Goal: Transaction & Acquisition: Subscribe to service/newsletter

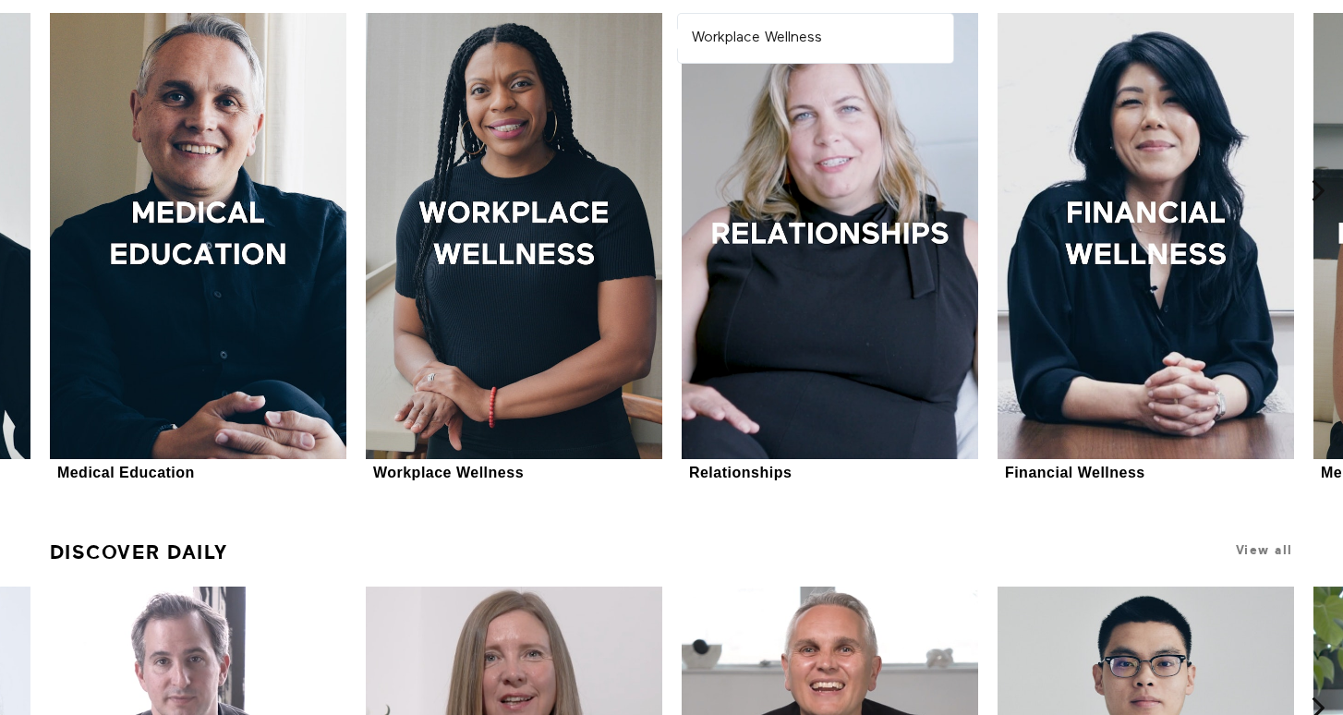
scroll to position [630, 0]
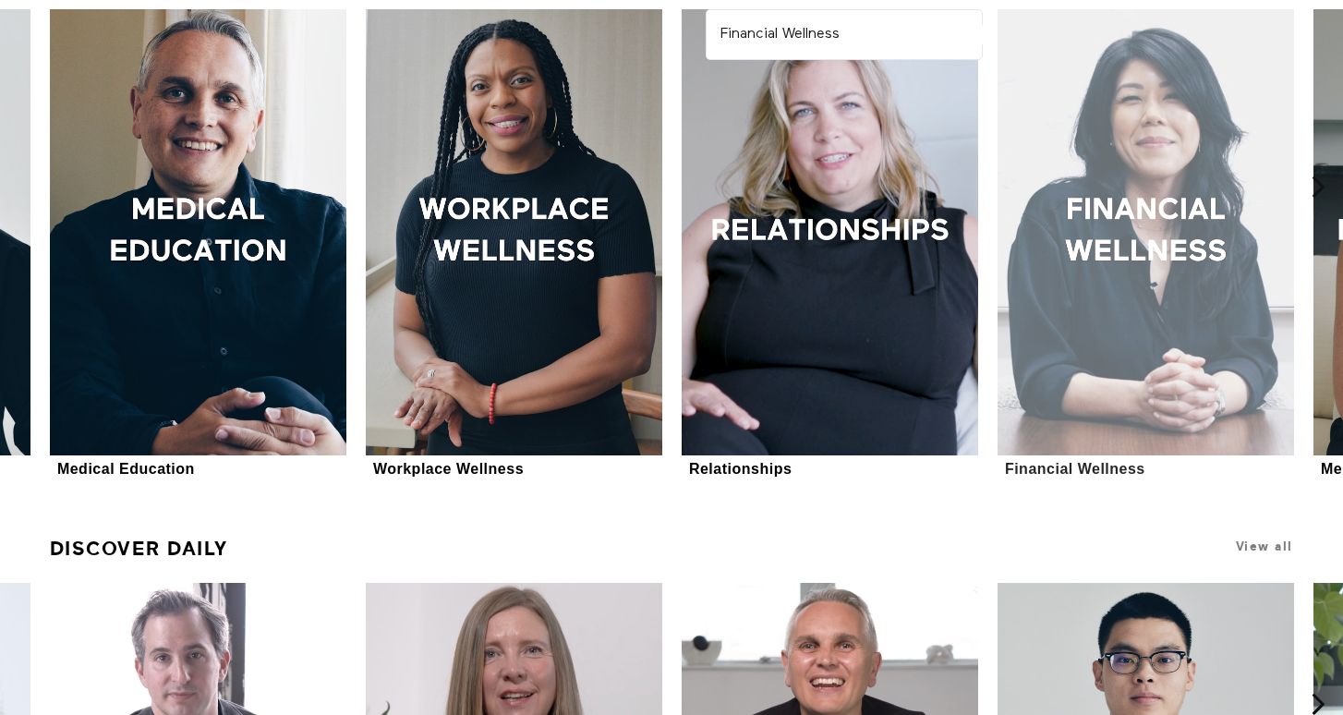
click at [1145, 302] on div at bounding box center [1146, 231] width 297 height 445
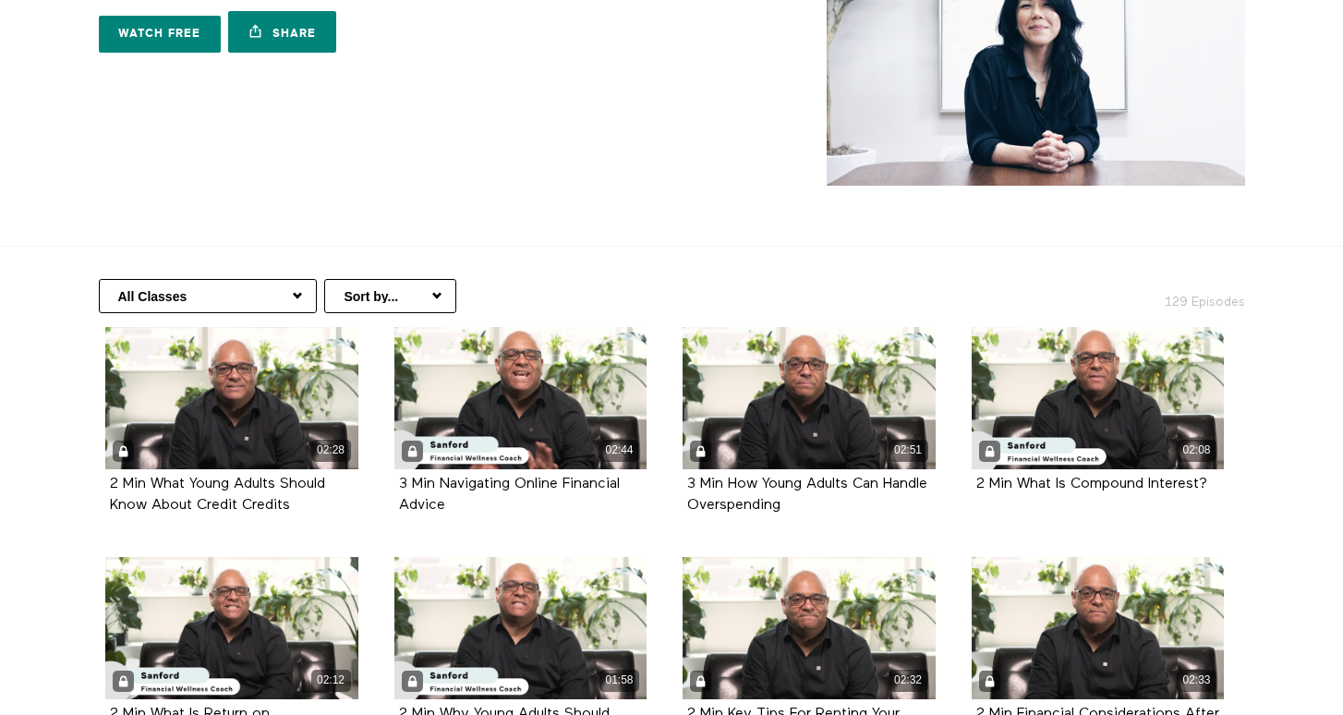
scroll to position [144, 0]
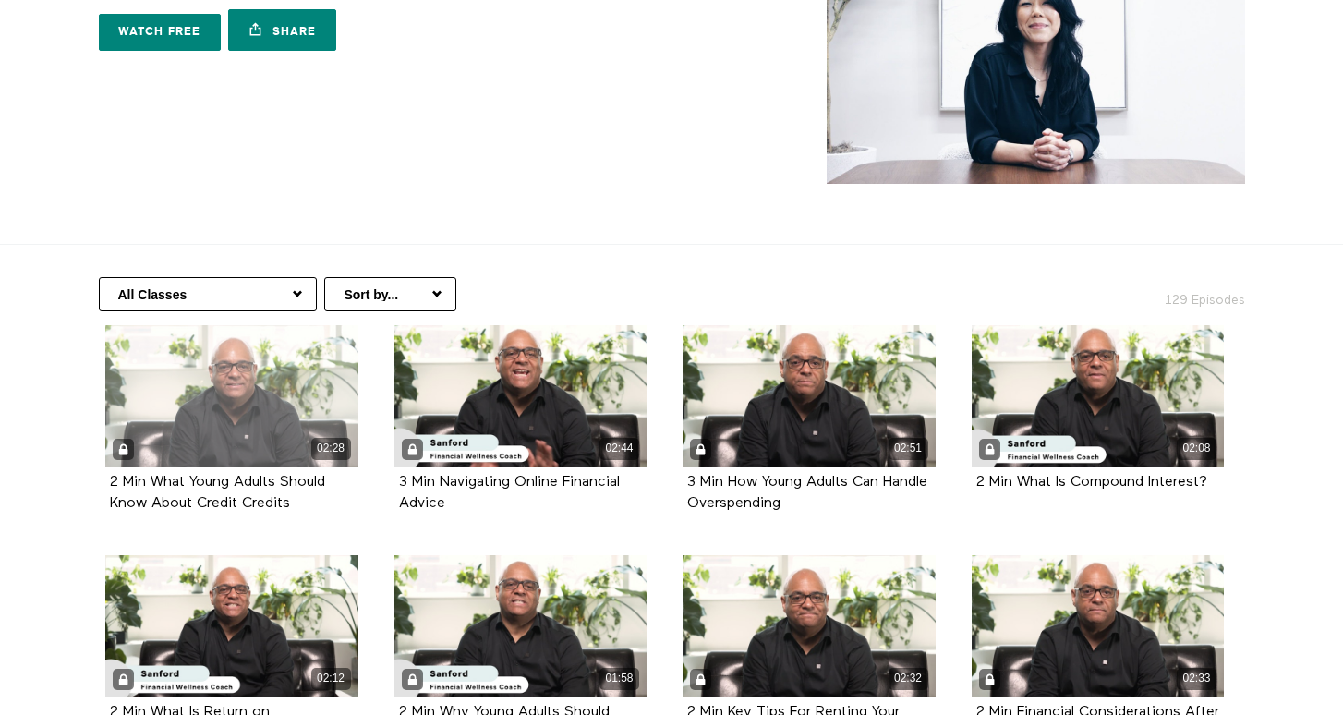
click at [194, 405] on div "02:28" at bounding box center [231, 396] width 253 height 142
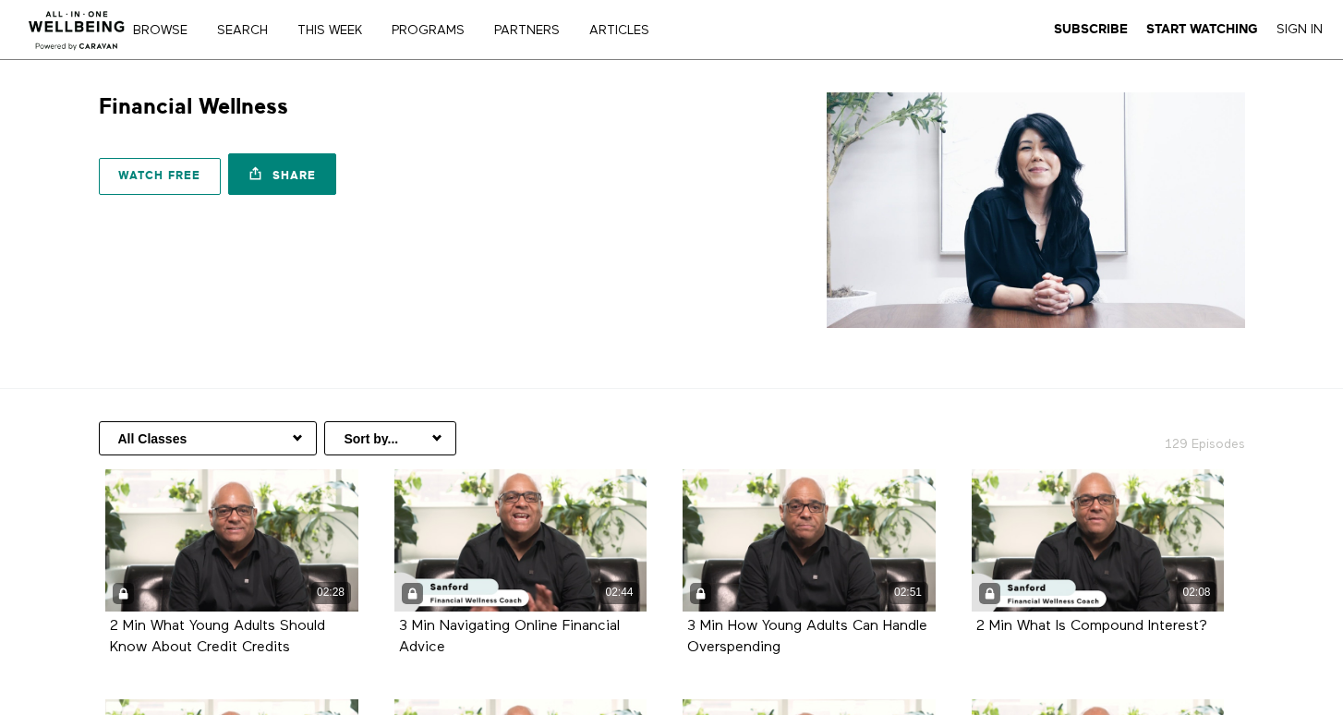
click at [167, 177] on link "Watch free" at bounding box center [160, 176] width 122 height 37
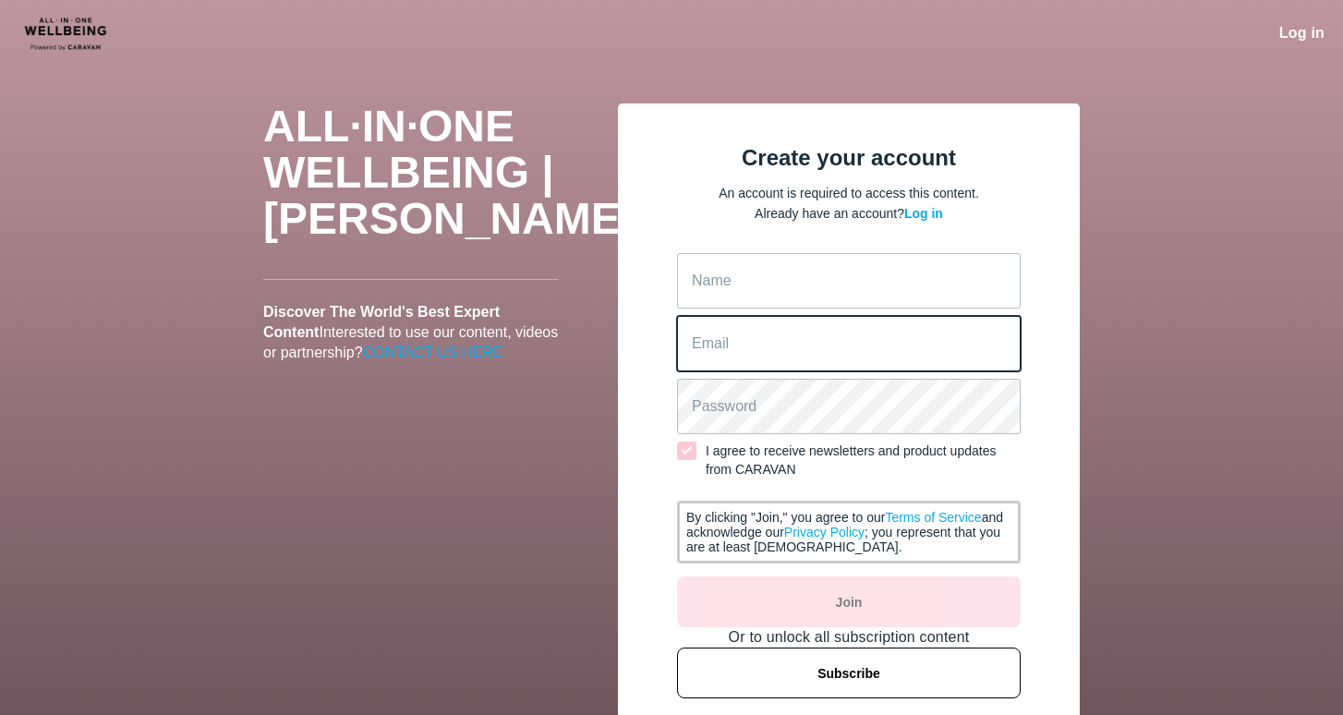
type input "[EMAIL_ADDRESS][DOMAIN_NAME]"
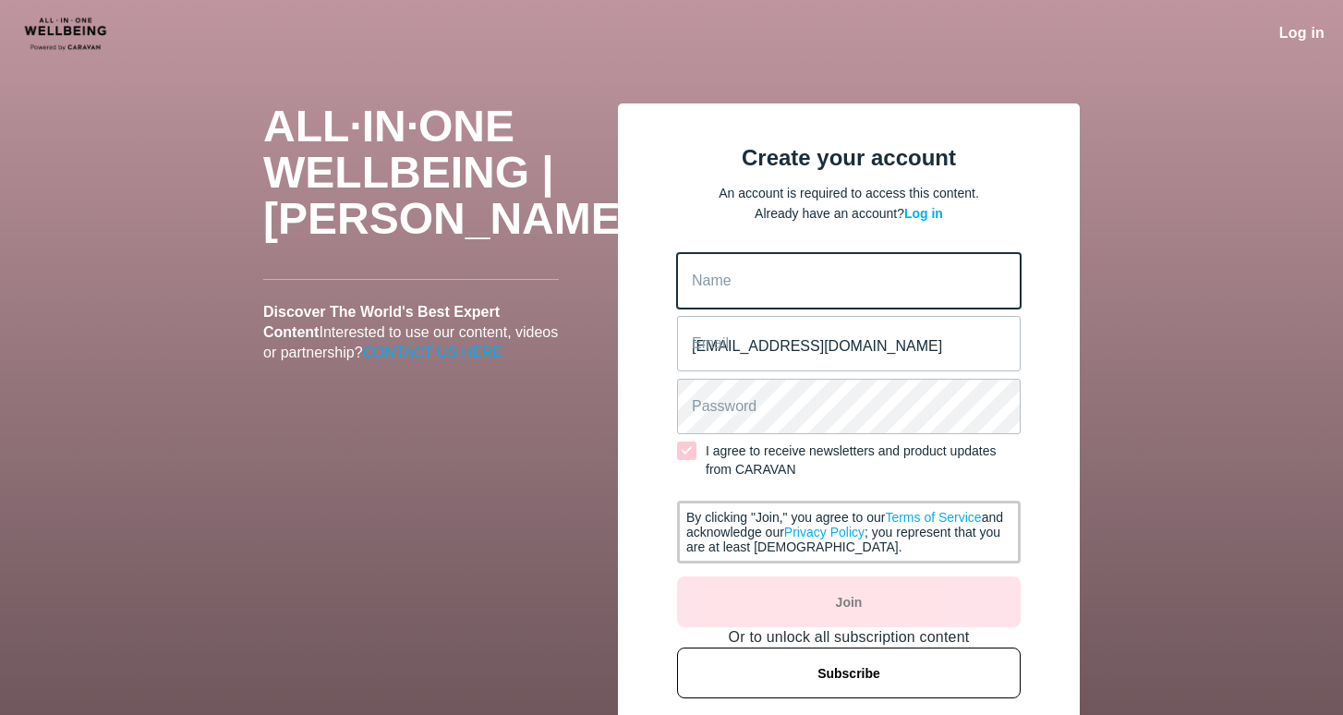
click at [726, 286] on input "Name" at bounding box center [849, 280] width 344 height 55
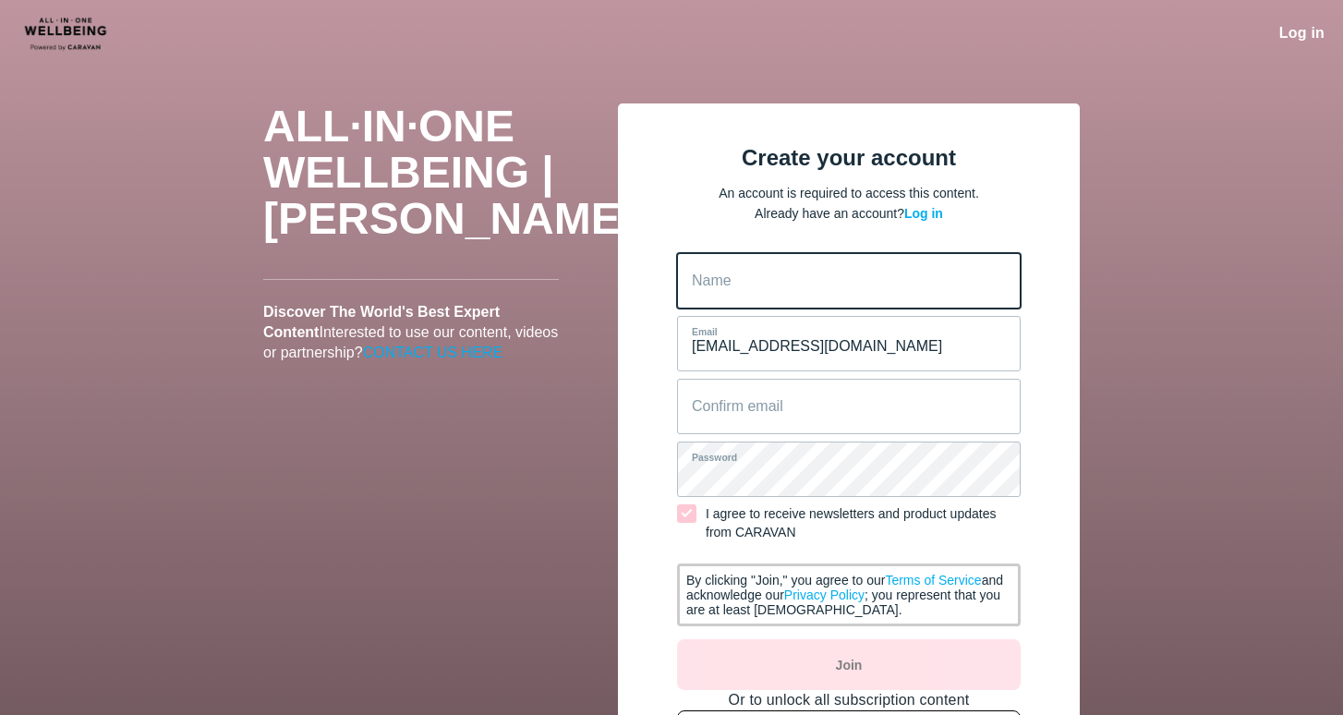
click at [730, 284] on input "Name" at bounding box center [849, 280] width 344 height 55
type input "Sajeev"
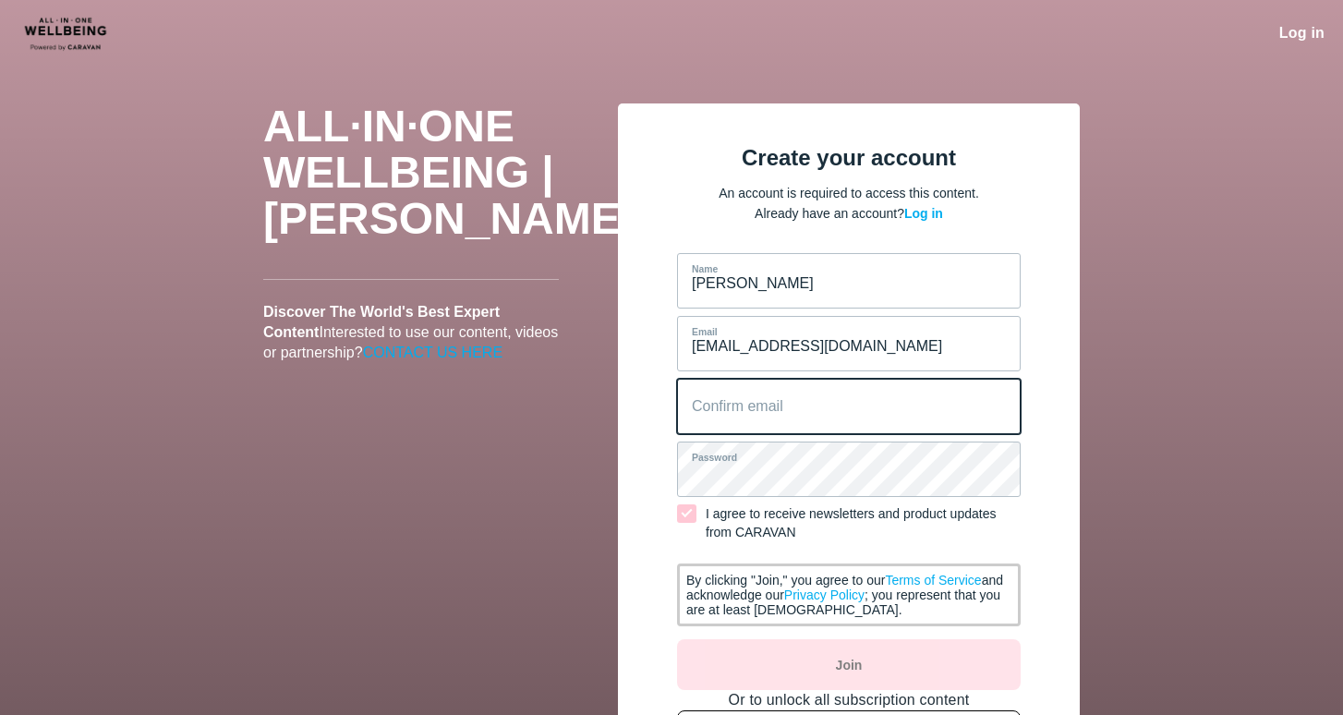
click at [762, 407] on email "Confirm email" at bounding box center [849, 406] width 344 height 55
type email "[EMAIL_ADDRESS][DOMAIN_NAME]"
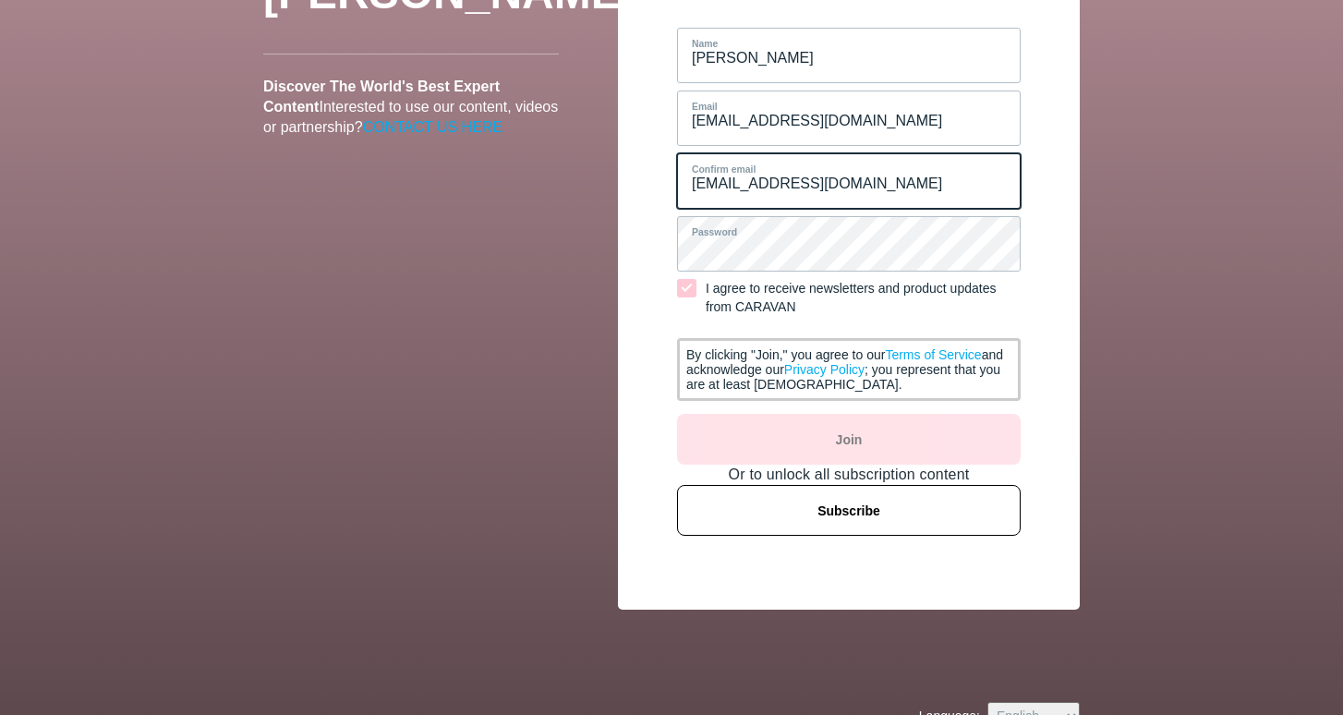
scroll to position [259, 0]
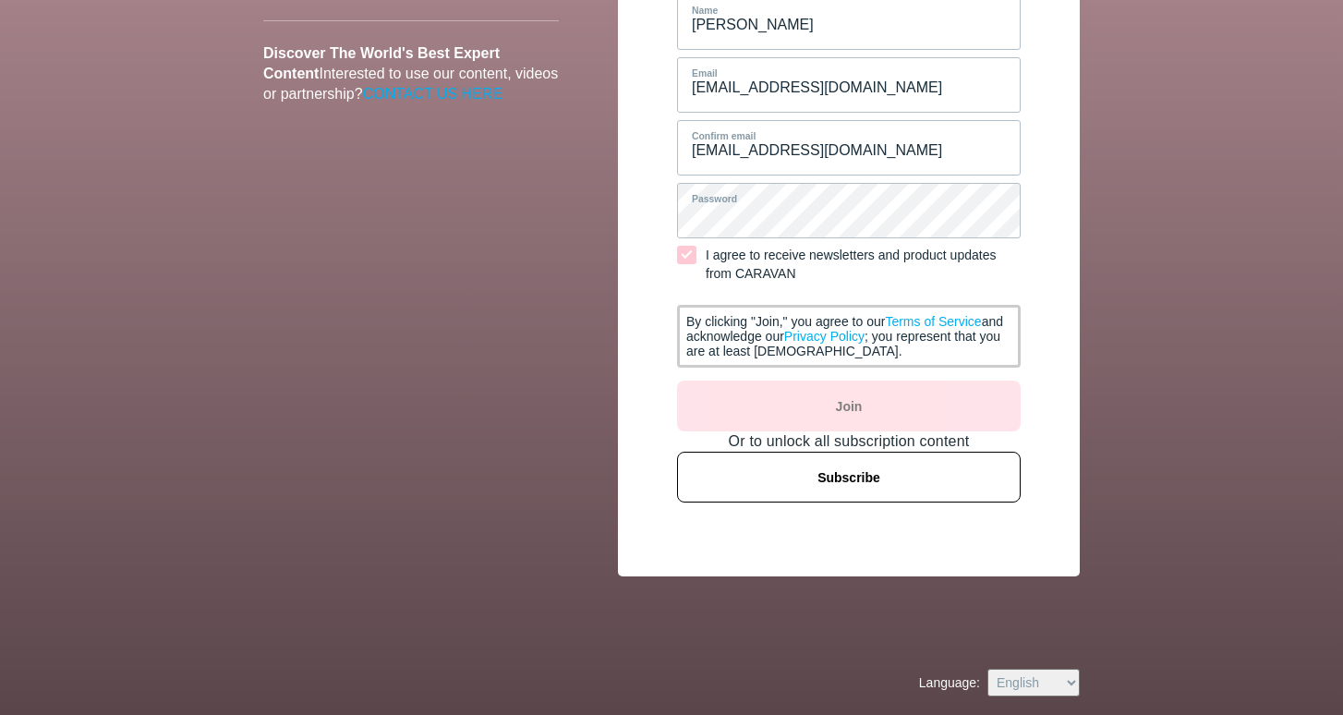
click at [692, 249] on span at bounding box center [686, 255] width 19 height 18
click at [677, 255] on input "I agree to receive newsletters and product updates from CARAVAN" at bounding box center [677, 264] width 0 height 18
click at [683, 253] on span at bounding box center [686, 255] width 19 height 18
click at [677, 255] on input "I agree to receive newsletters and product updates from CARAVAN" at bounding box center [677, 264] width 0 height 18
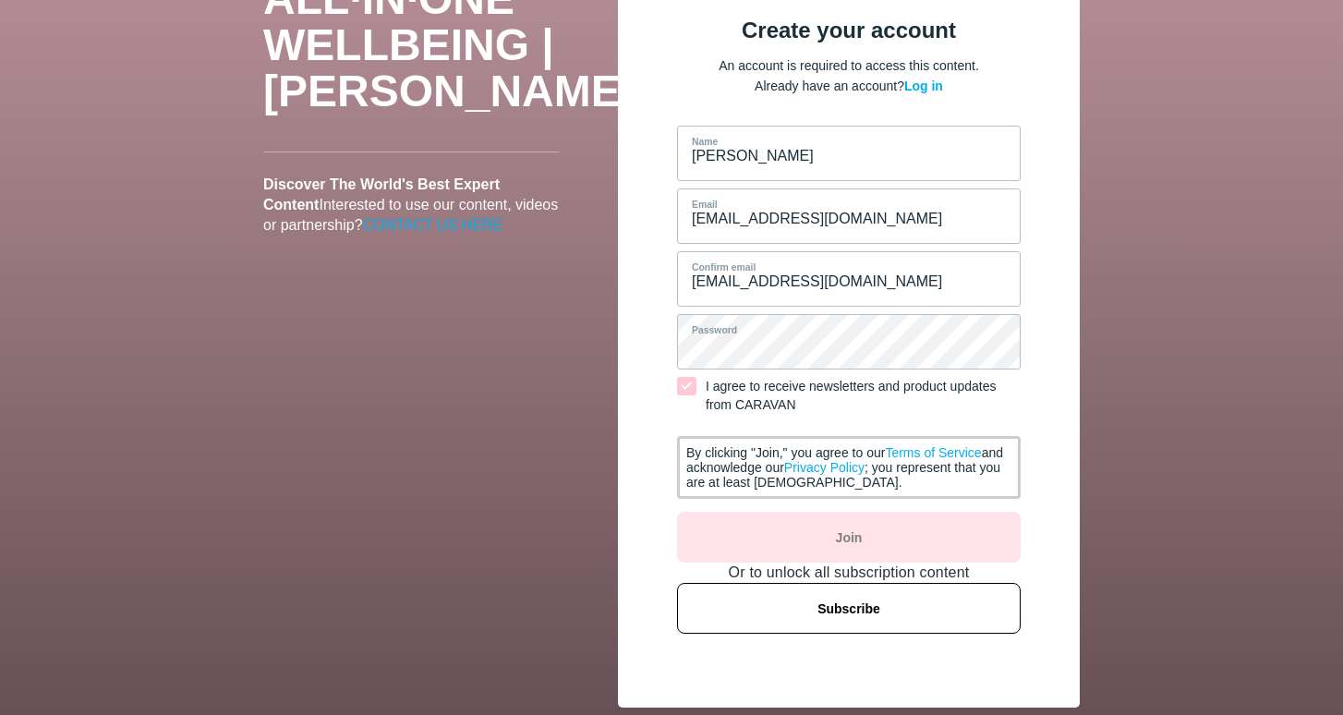
scroll to position [60, 0]
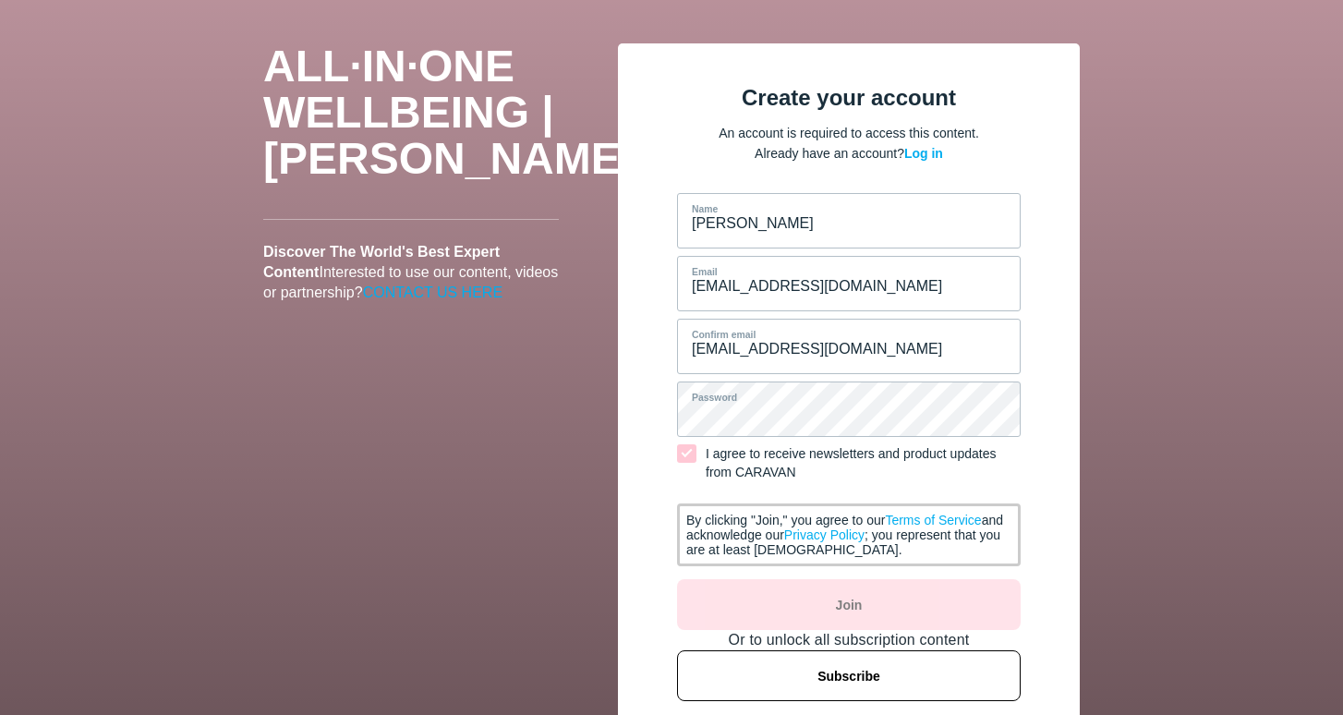
click at [807, 599] on div "Sajeev Name sajeevmycoach@gmail.com Email sajeevmycoach@gmail.com Confirm email…" at bounding box center [849, 447] width 344 height 508
click at [851, 606] on div "Sajeev Name sajeevmycoach@gmail.com Email sajeevmycoach@gmail.com Confirm email…" at bounding box center [849, 447] width 344 height 508
click at [843, 594] on div "Sajeev Name sajeevmycoach@gmail.com Email sajeevmycoach@gmail.com Confirm email…" at bounding box center [849, 447] width 344 height 508
click at [648, 504] on div "Create your account An account is required to access this content. Already have…" at bounding box center [849, 409] width 462 height 732
click at [854, 602] on div "Sajeev Name sajeevmycoach@gmail.com Email sajeevmycoach@gmail.com Confirm email…" at bounding box center [849, 447] width 344 height 508
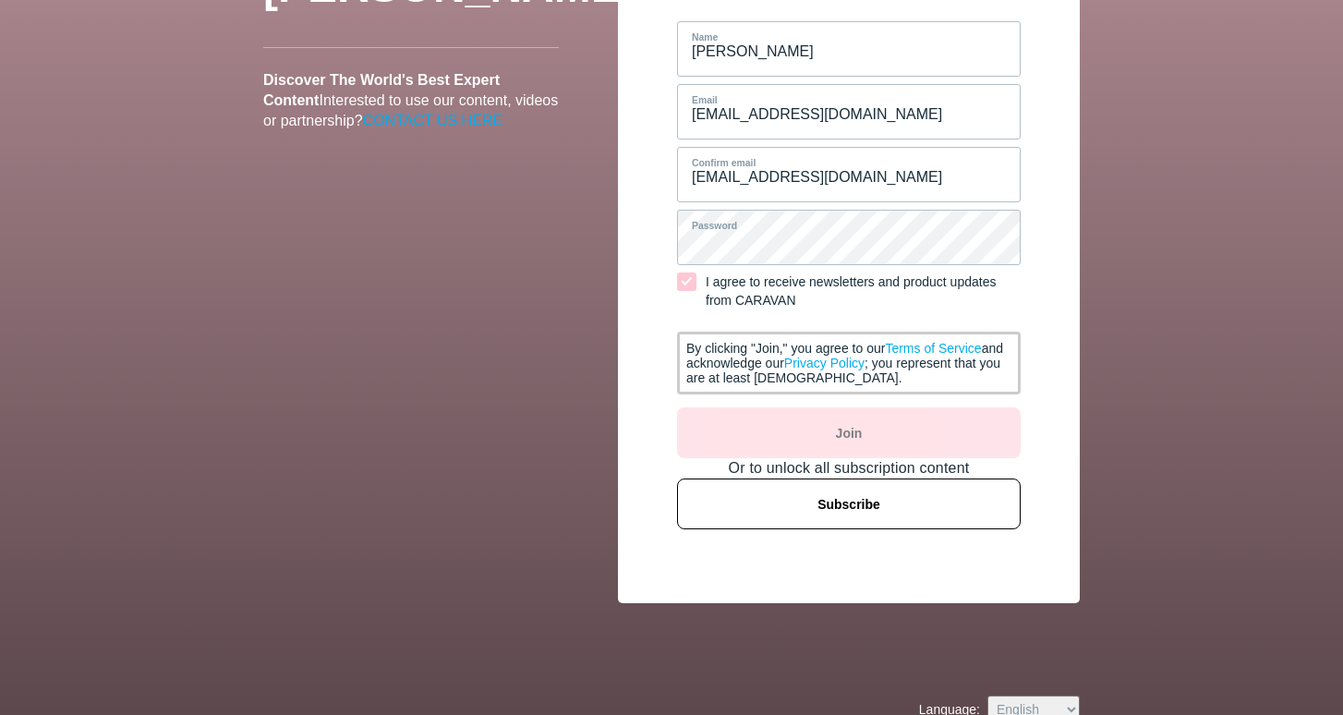
scroll to position [257, 0]
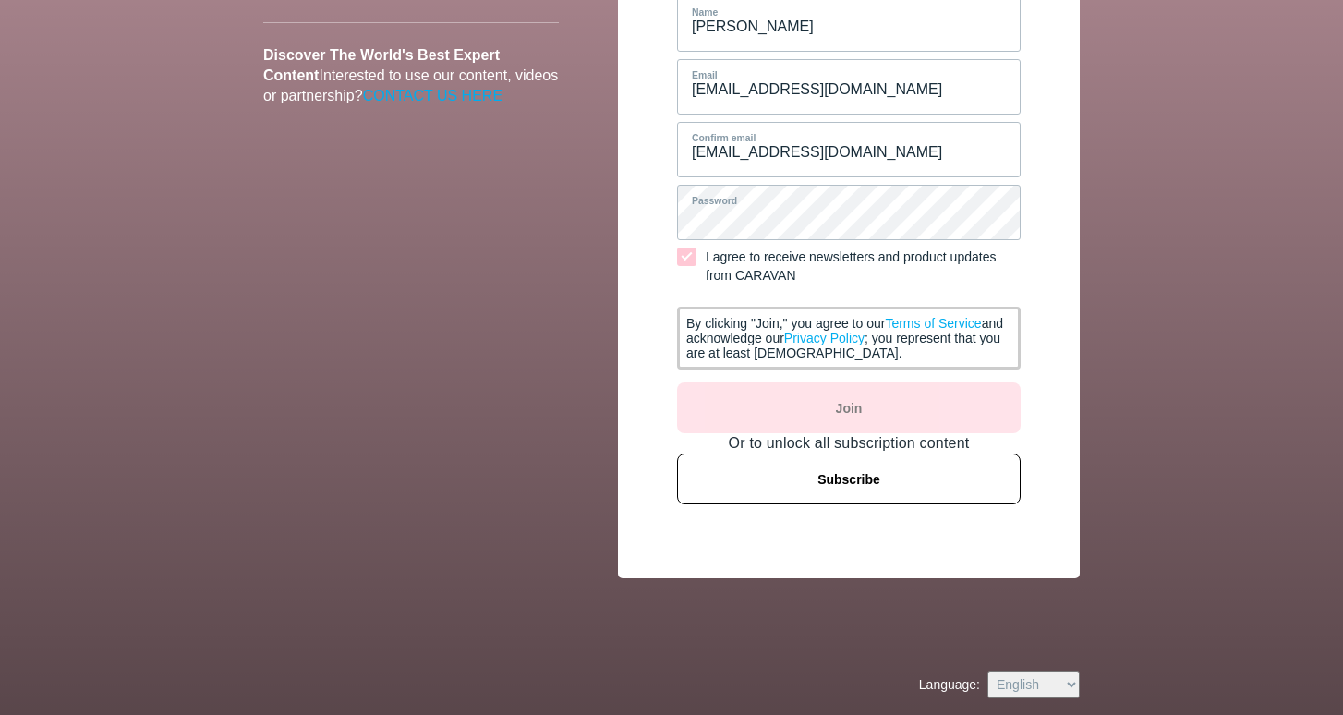
click at [854, 480] on span "Subscribe" at bounding box center [848, 479] width 63 height 35
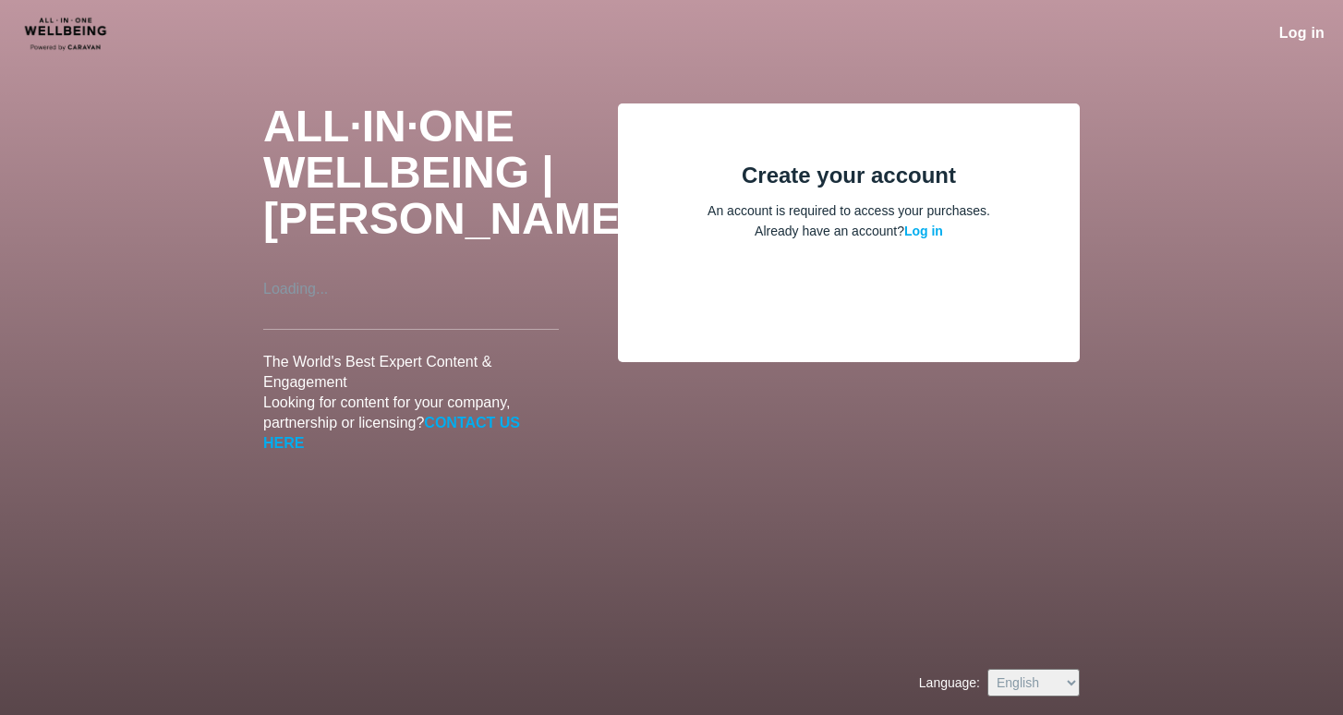
scroll to position [0, 0]
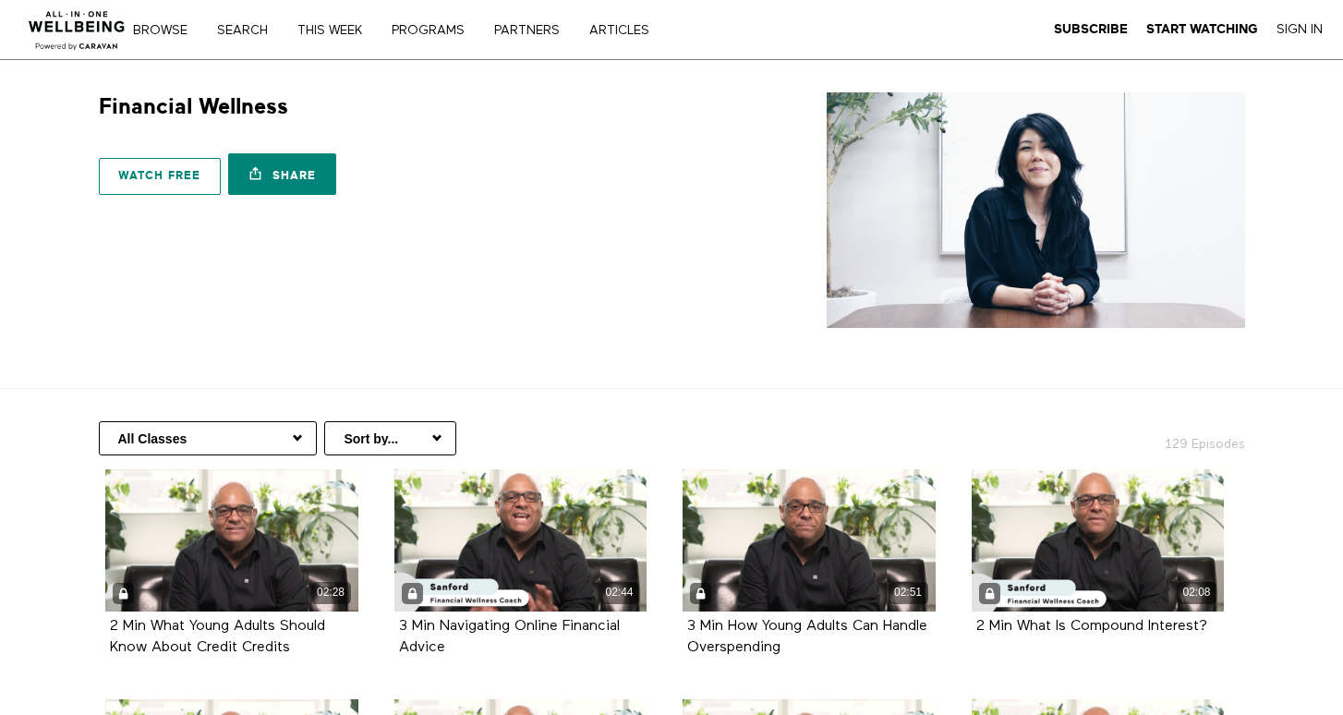
click at [195, 172] on link "Watch free" at bounding box center [160, 176] width 122 height 37
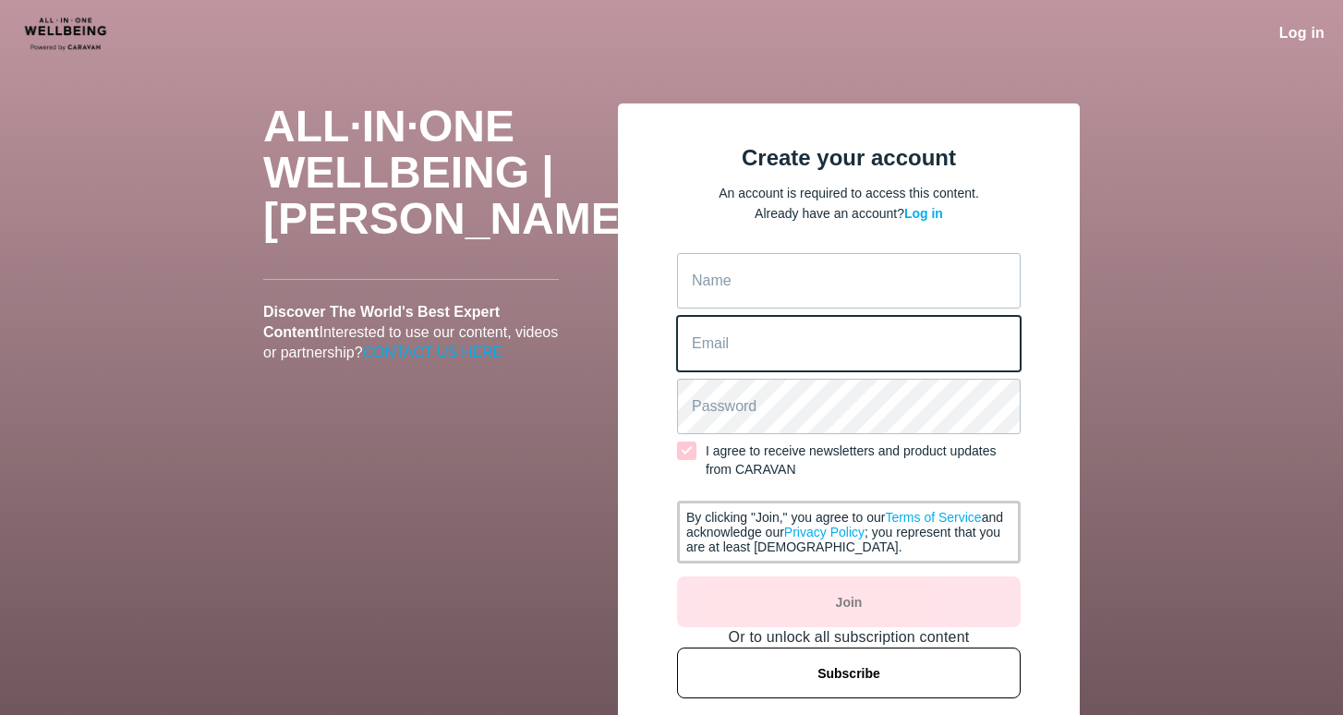
type input "[EMAIL_ADDRESS][DOMAIN_NAME]"
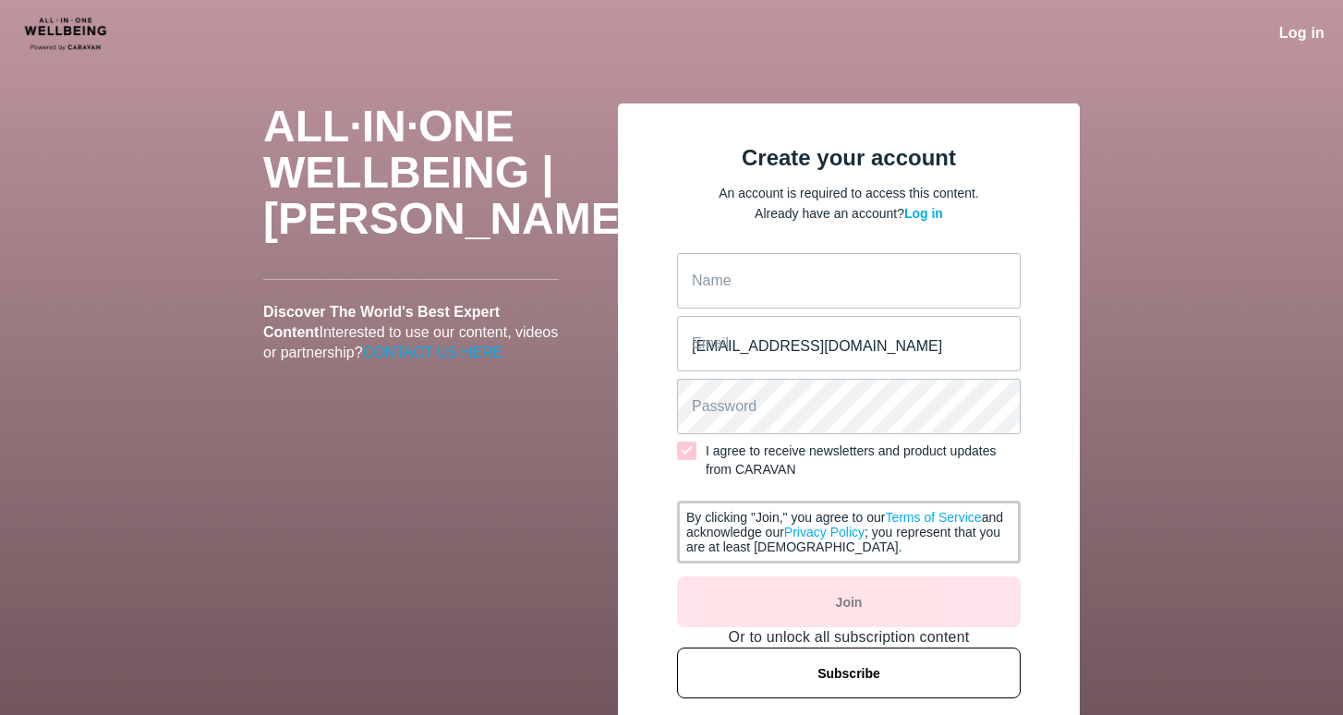
click at [927, 214] on span "Log in" at bounding box center [923, 213] width 39 height 15
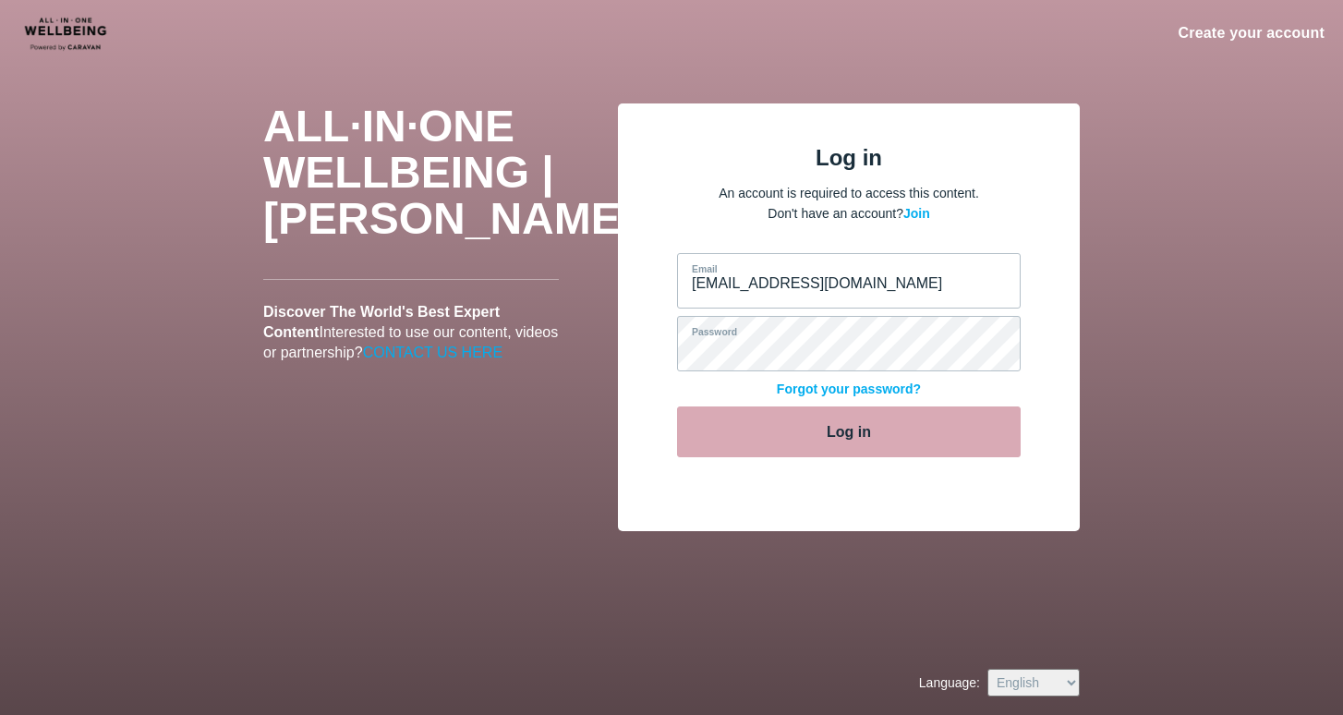
click at [804, 432] on button "Log in" at bounding box center [849, 431] width 344 height 51
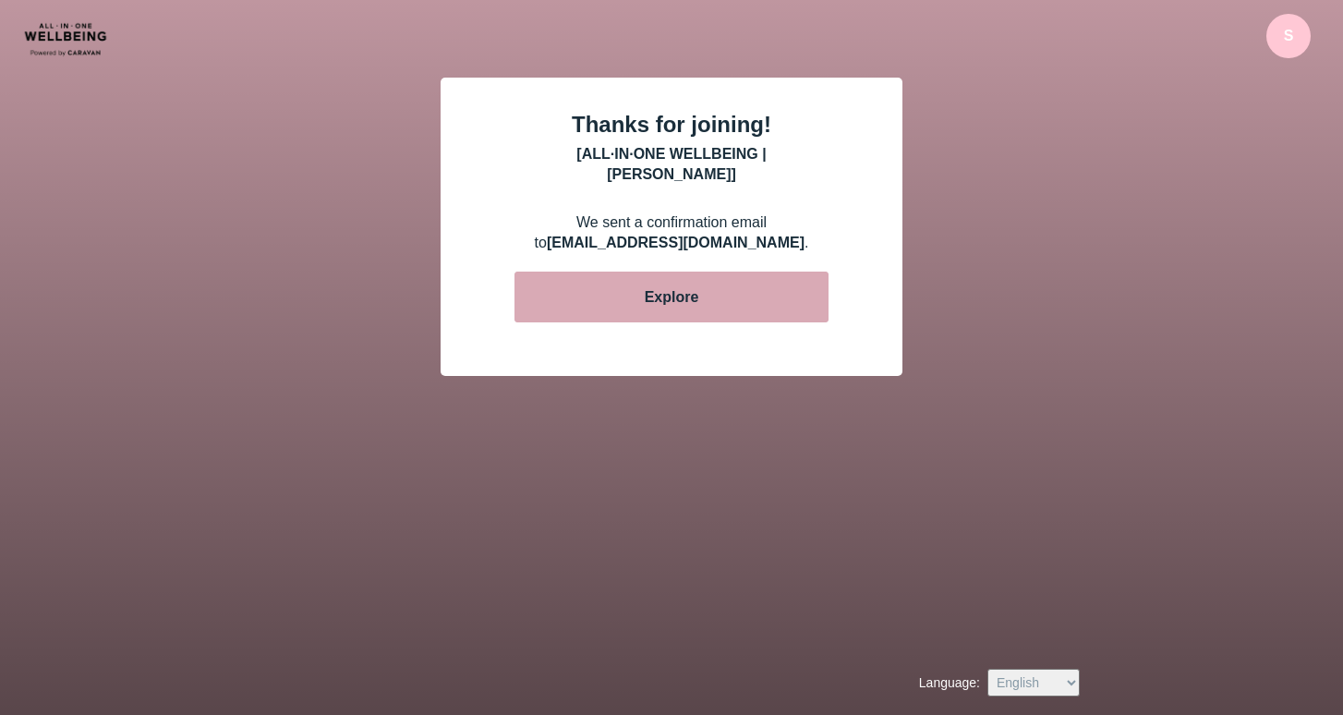
click at [671, 287] on div "Explore" at bounding box center [672, 297] width 82 height 20
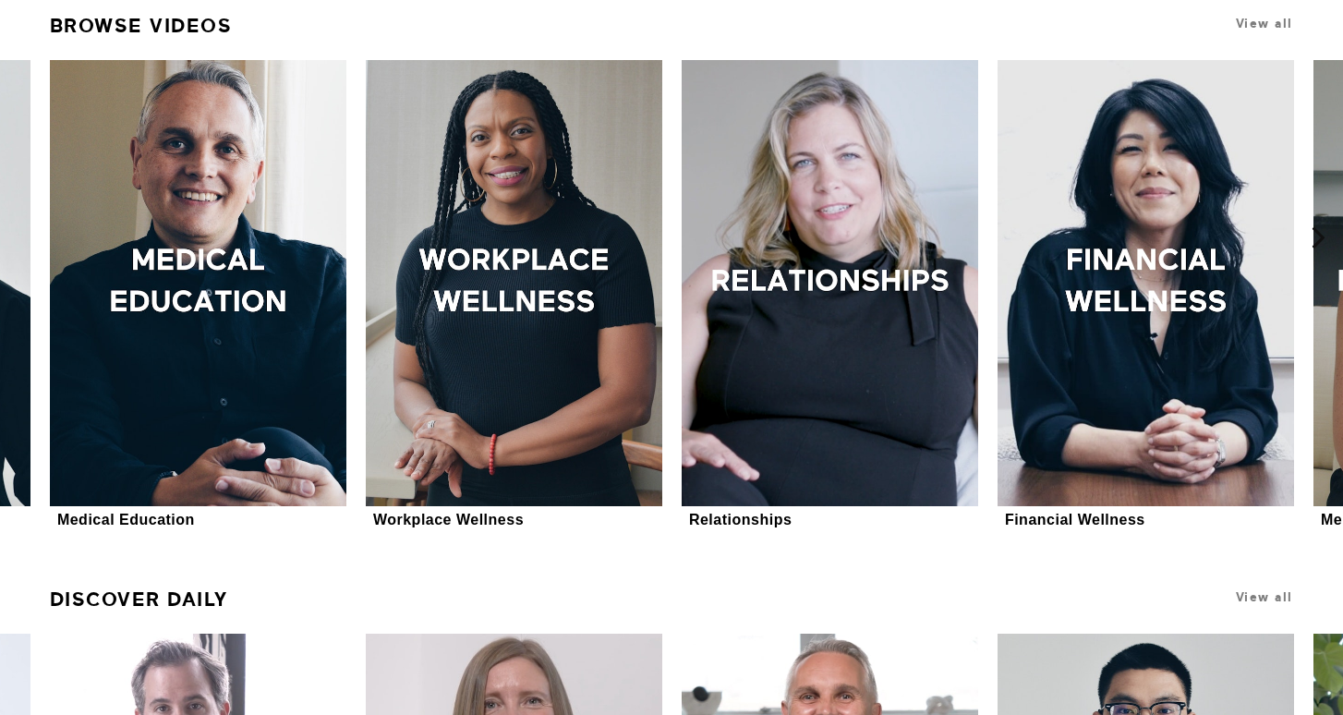
scroll to position [584, 0]
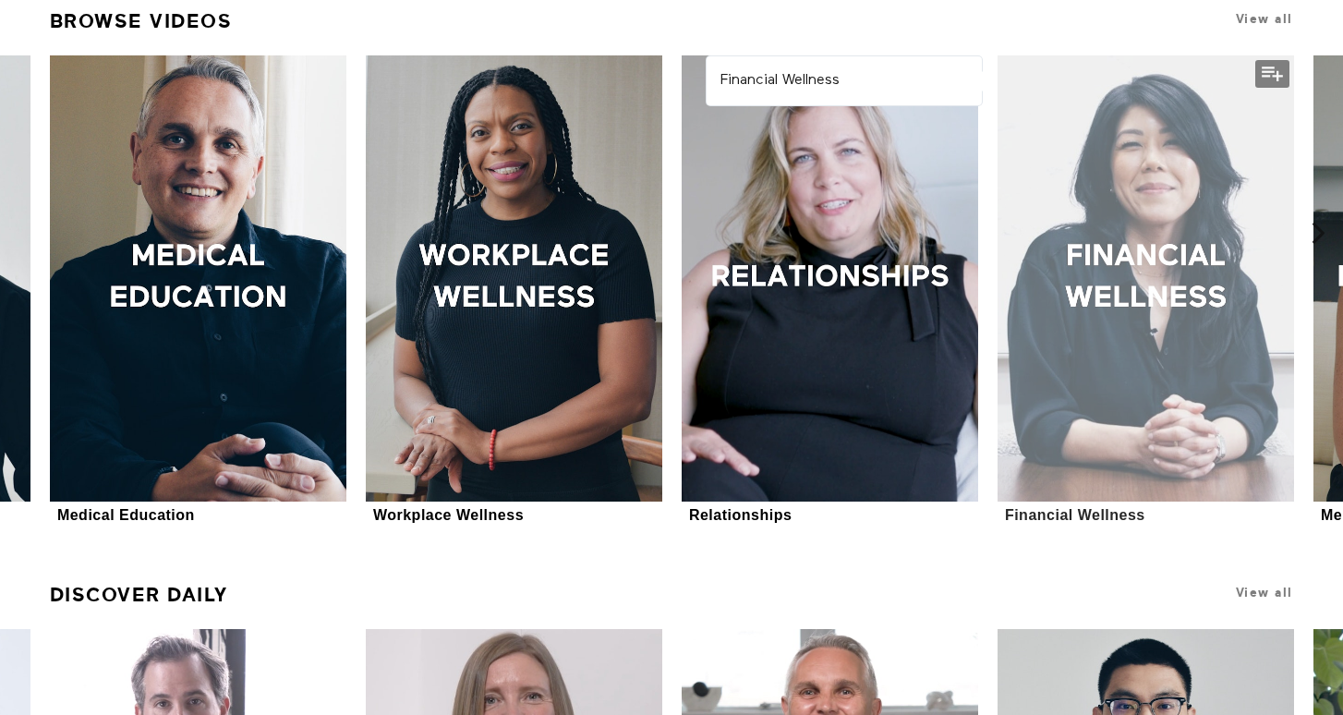
click at [1113, 283] on div at bounding box center [1146, 277] width 297 height 445
click at [1091, 196] on div at bounding box center [1146, 277] width 297 height 445
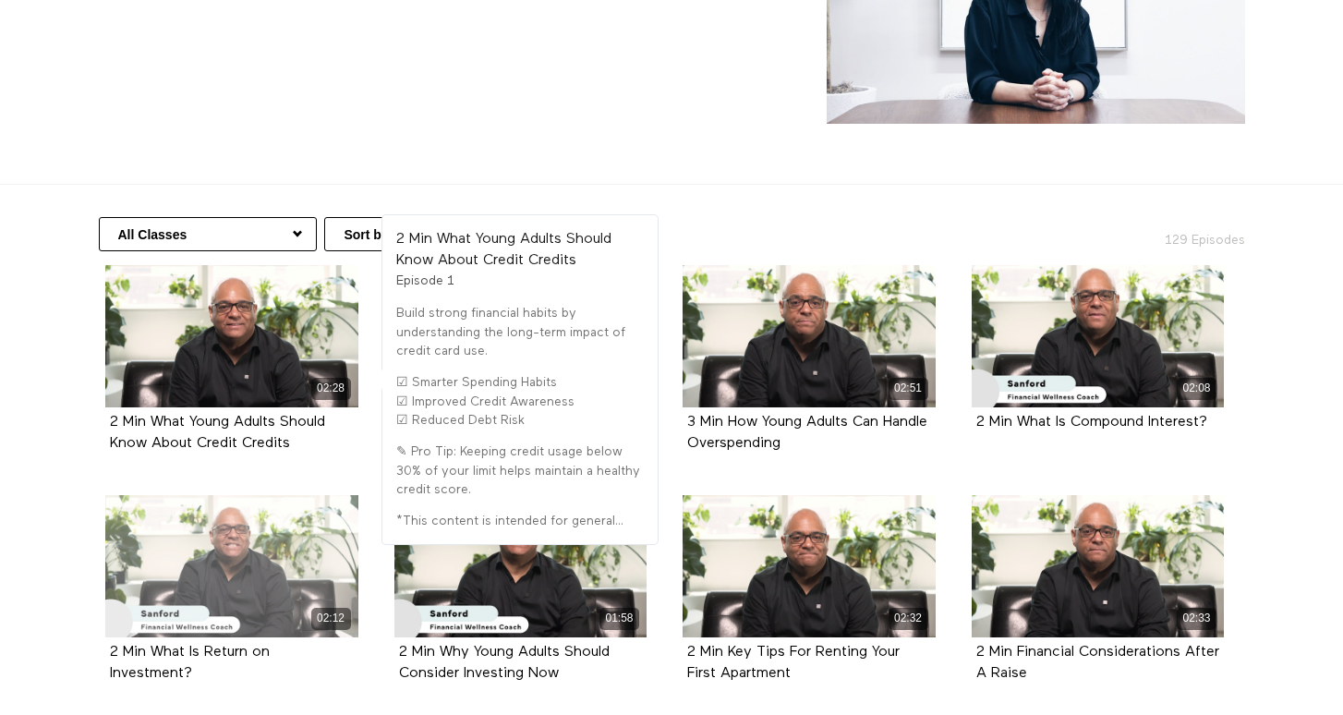
scroll to position [215, 0]
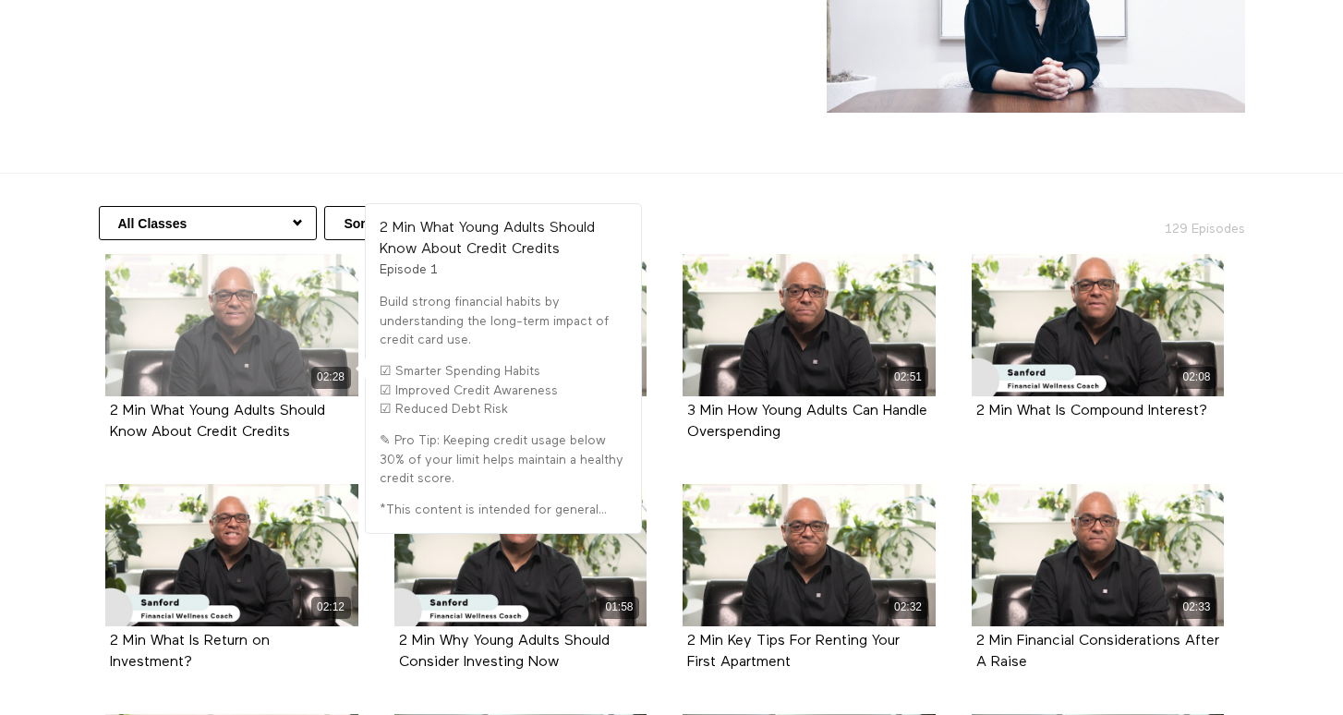
click at [213, 322] on div "02:28" at bounding box center [231, 325] width 253 height 142
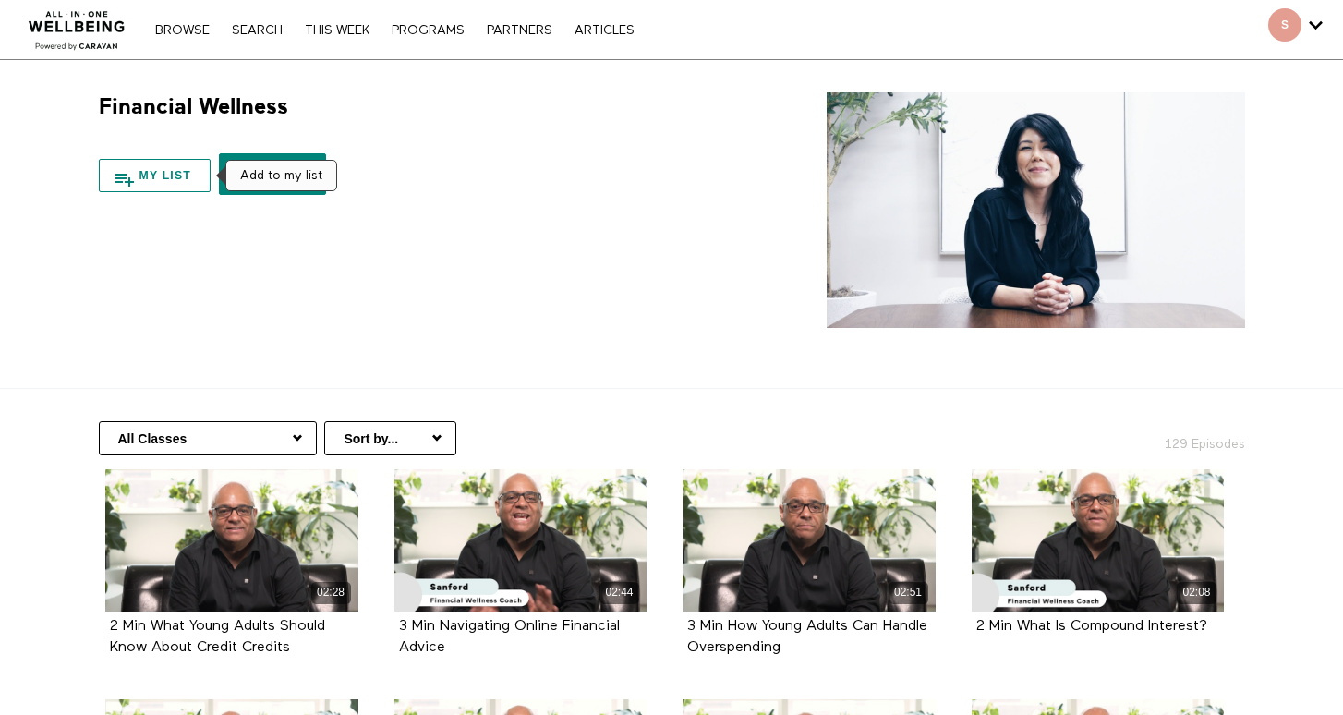
click at [151, 176] on button "My list" at bounding box center [155, 175] width 113 height 33
click at [347, 252] on div "Financial Wellness 11 Seasons My list Share Share with your friends https://app…" at bounding box center [671, 210] width 1182 height 236
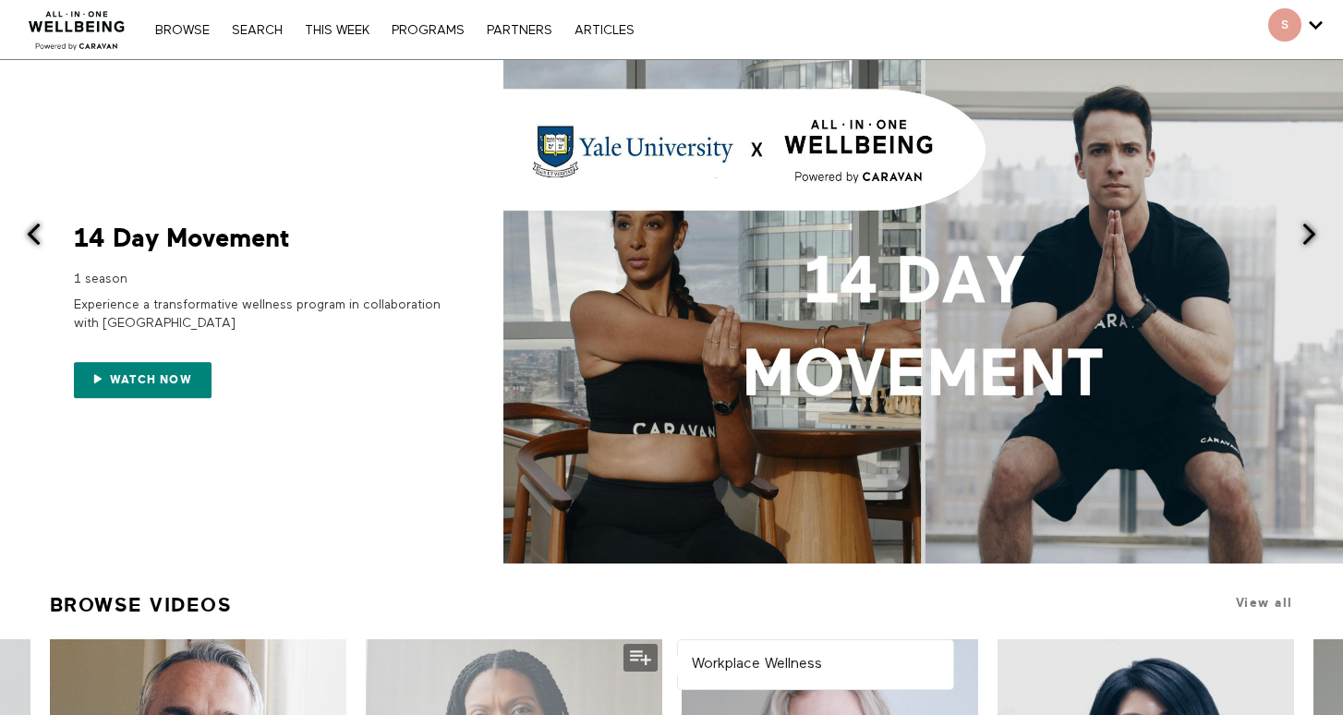
scroll to position [584, 0]
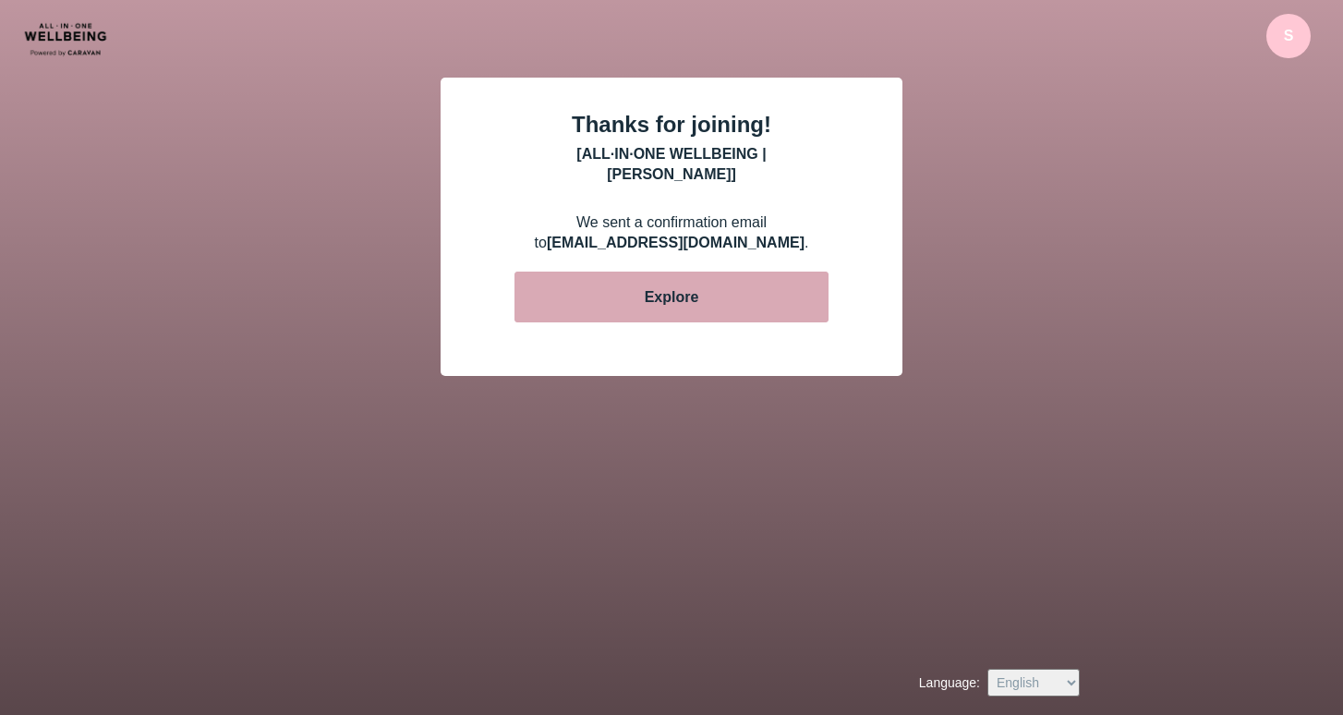
click at [679, 288] on button "Explore" at bounding box center [671, 297] width 314 height 51
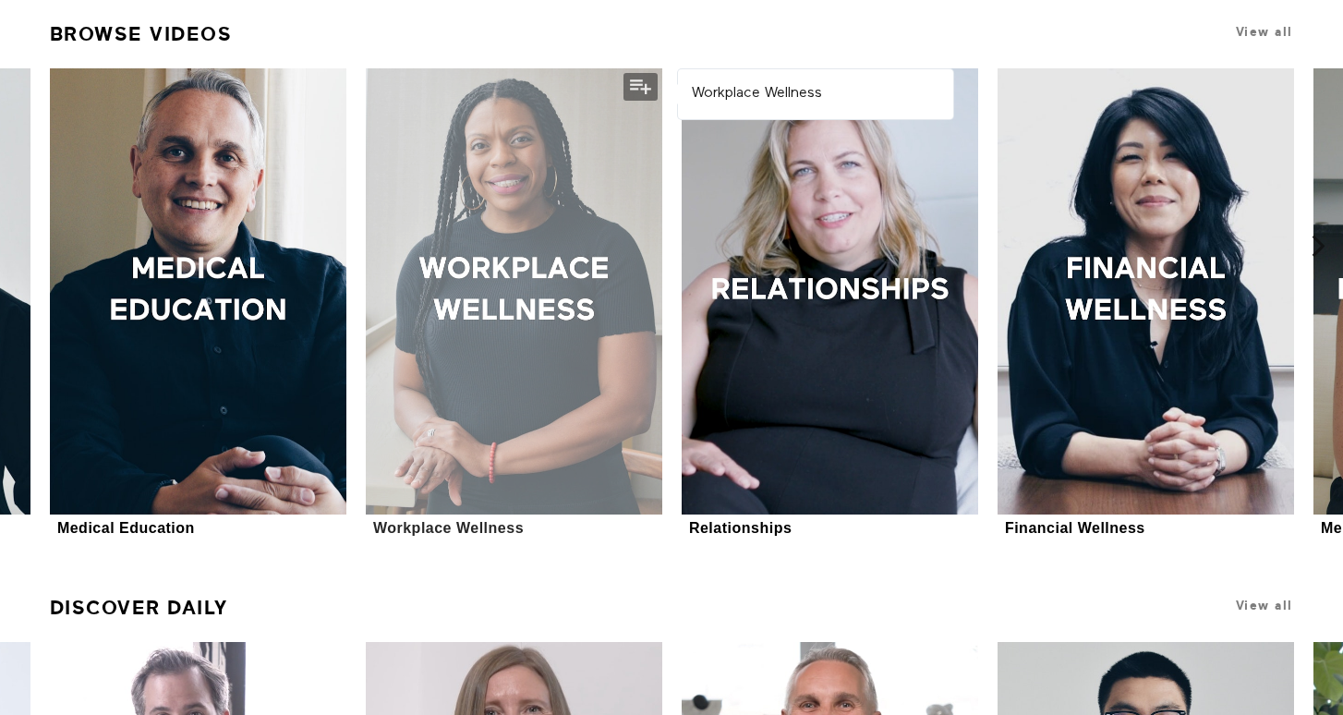
scroll to position [809, 0]
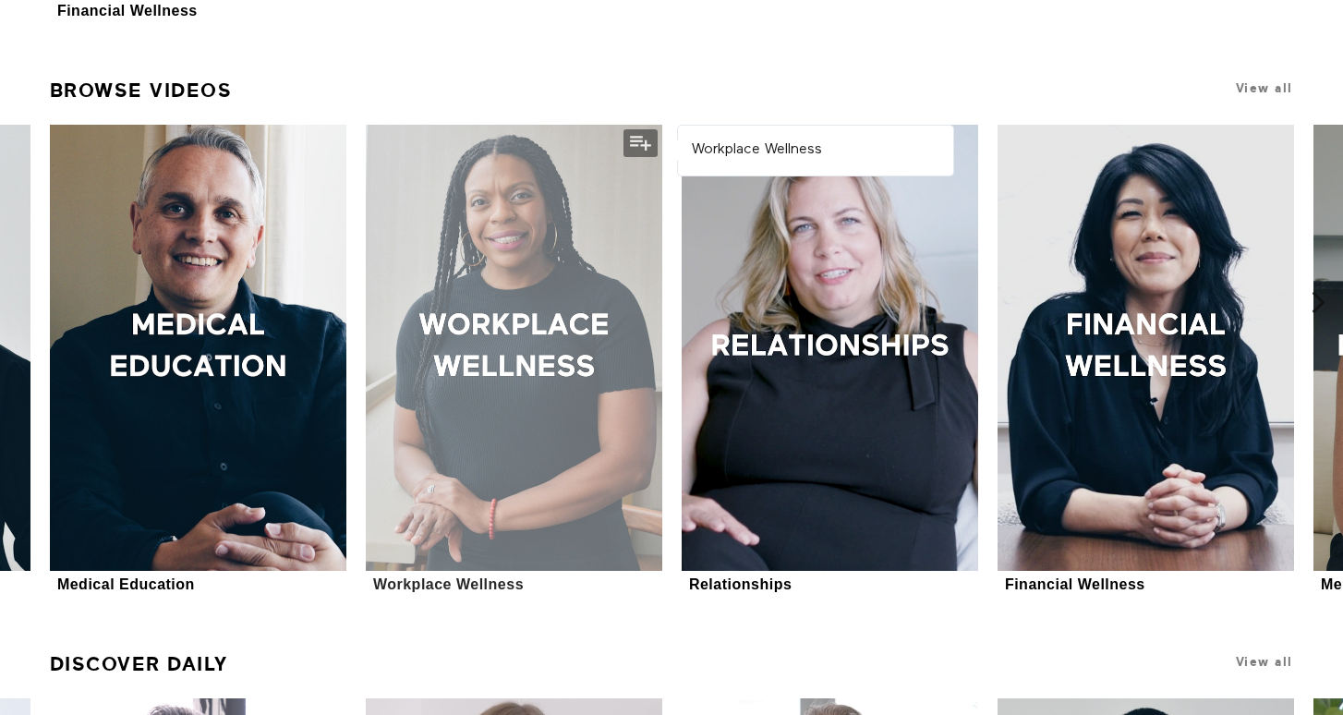
click at [505, 300] on div at bounding box center [514, 347] width 297 height 445
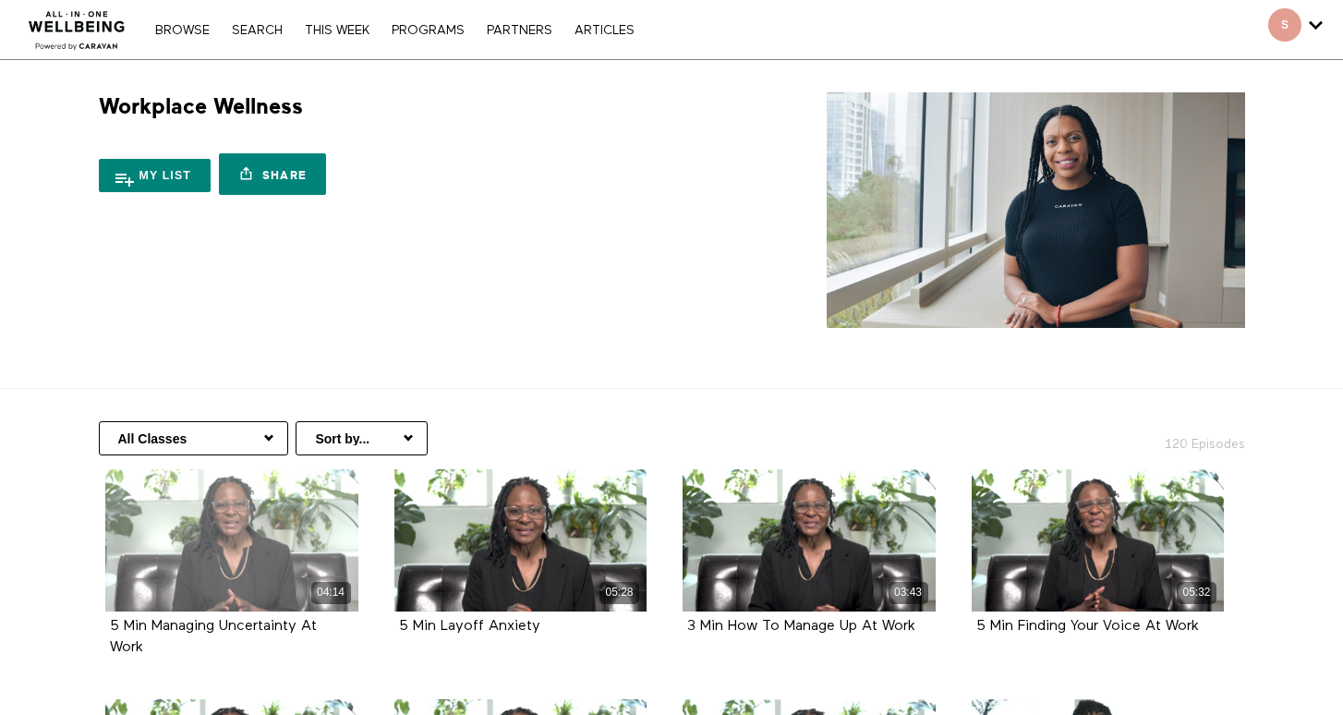
click at [274, 490] on div "04:14" at bounding box center [231, 540] width 253 height 142
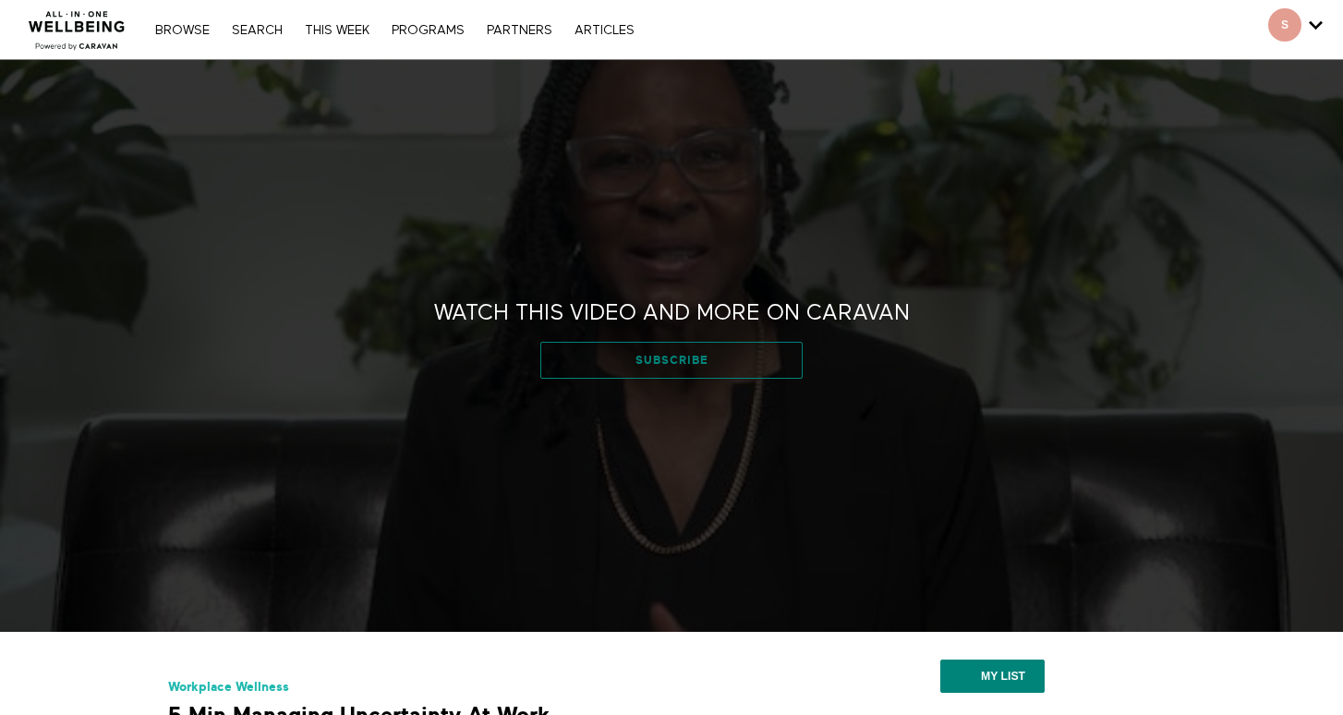
click at [611, 364] on link "Subscribe" at bounding box center [670, 360] width 261 height 37
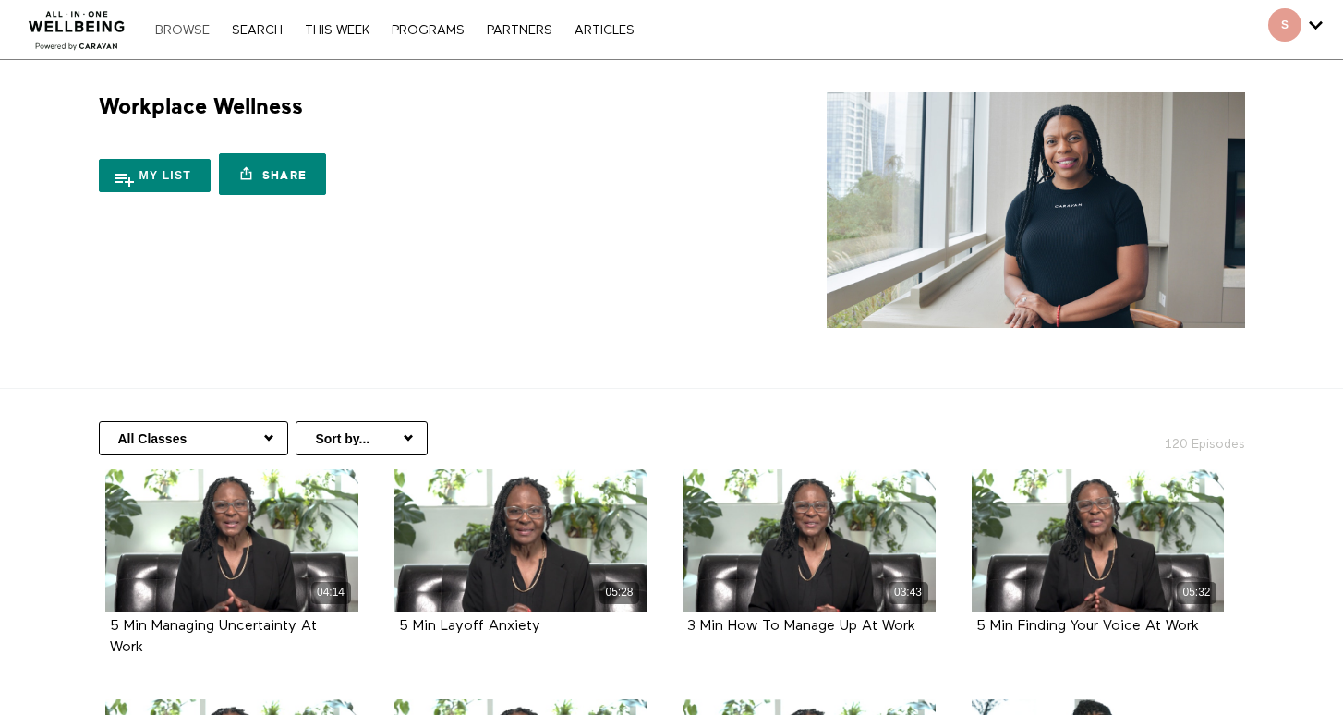
click at [187, 30] on link "Browse" at bounding box center [182, 30] width 73 height 13
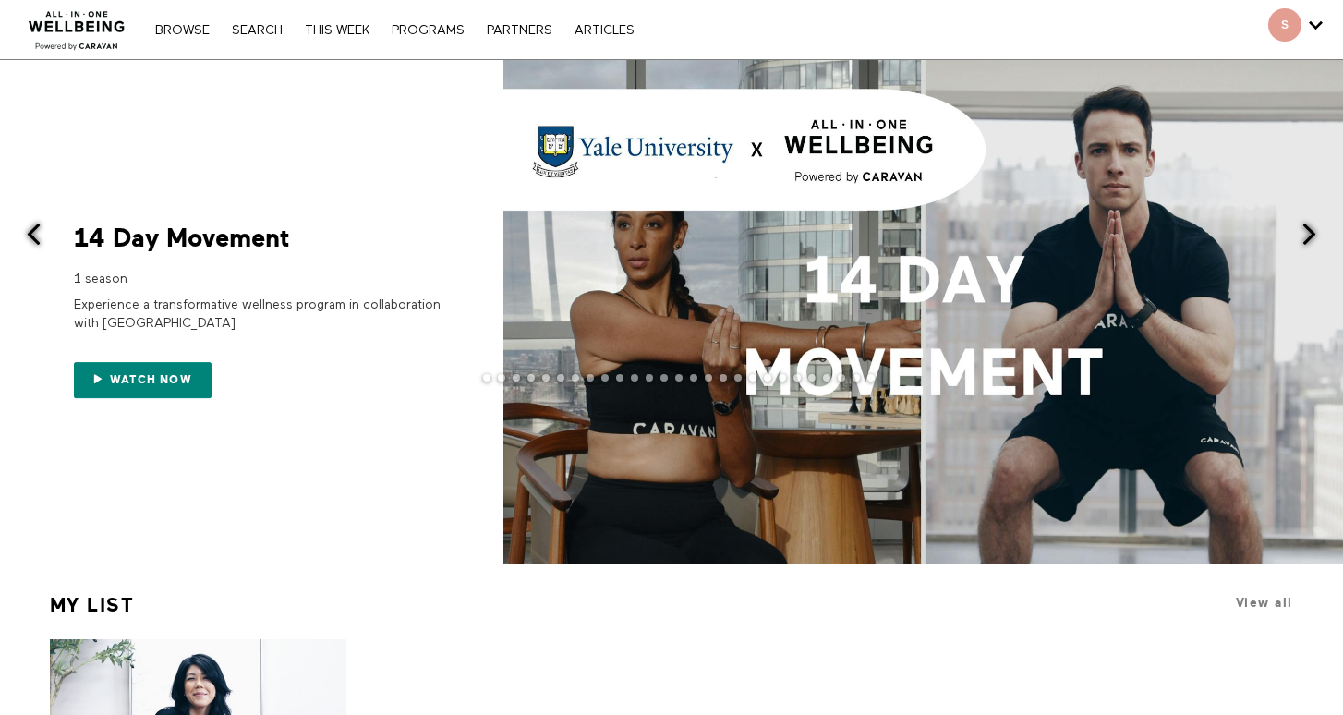
click at [161, 378] on div at bounding box center [671, 392] width 1343 height 37
click at [153, 381] on div at bounding box center [671, 392] width 1343 height 37
click at [169, 381] on div at bounding box center [671, 392] width 1343 height 37
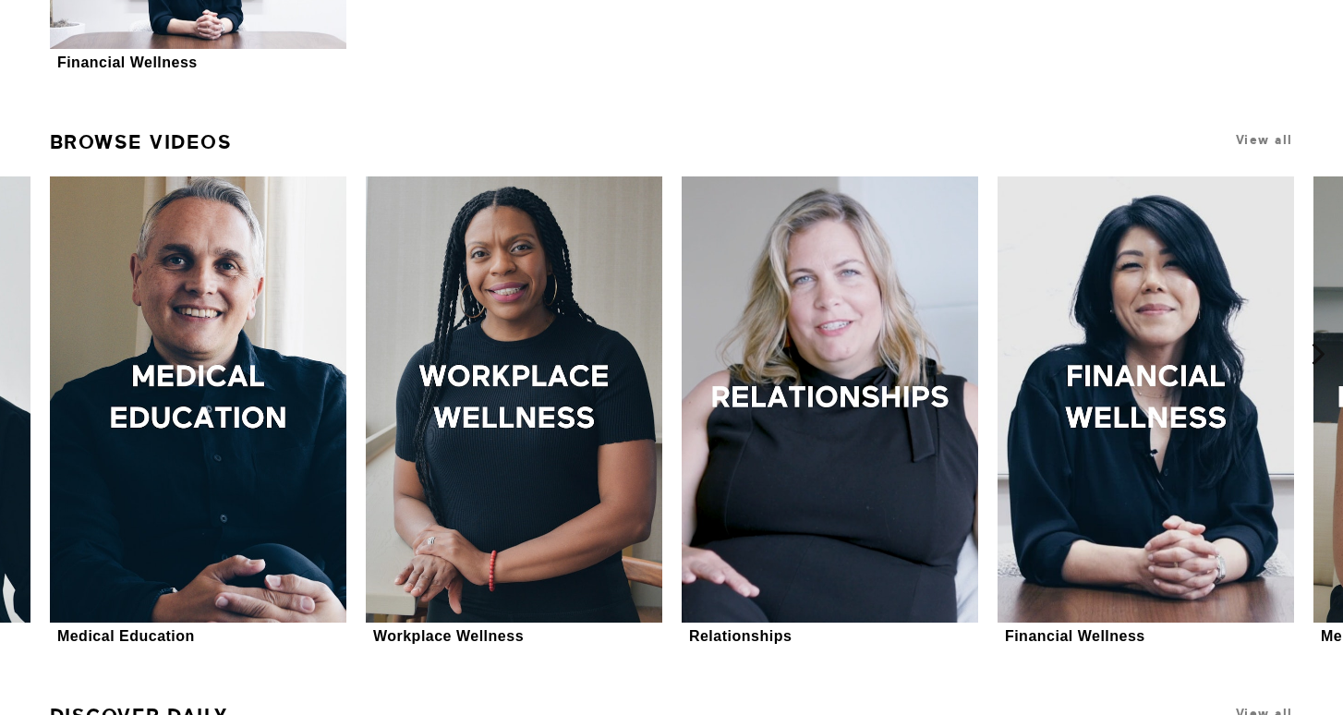
scroll to position [758, 0]
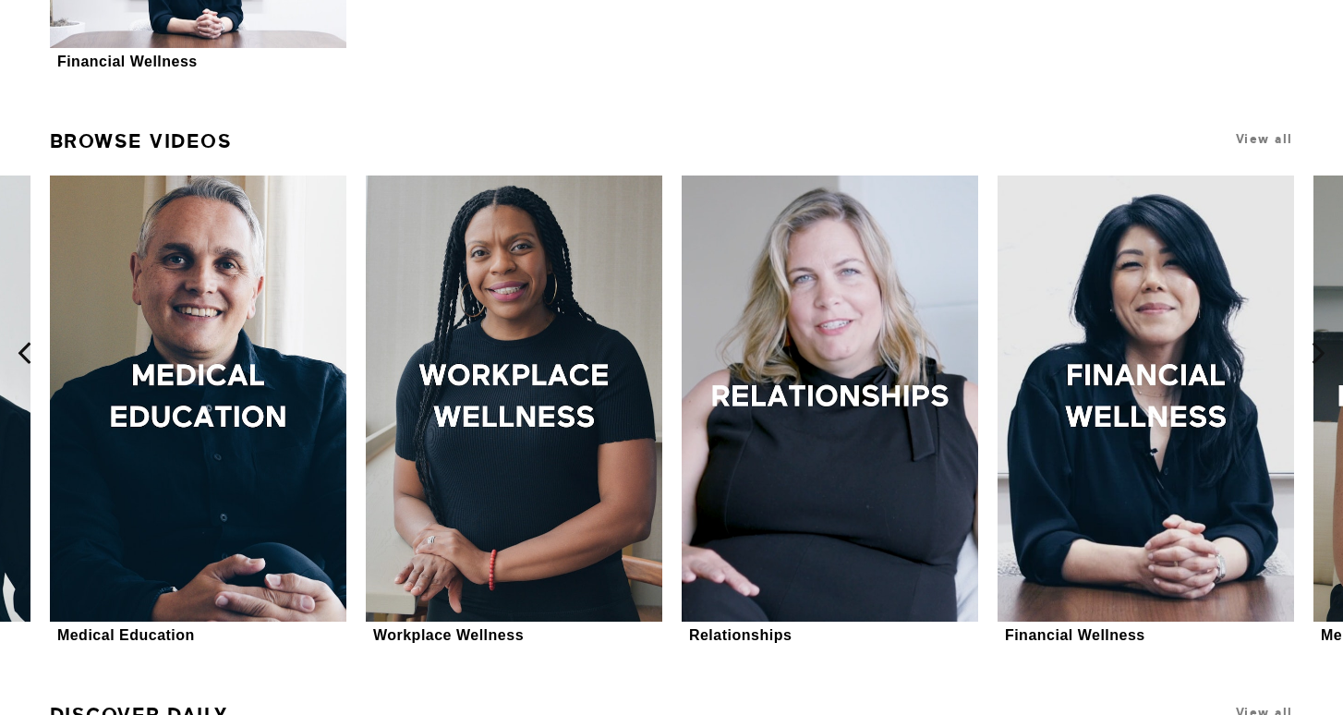
click at [27, 345] on icon at bounding box center [24, 353] width 23 height 23
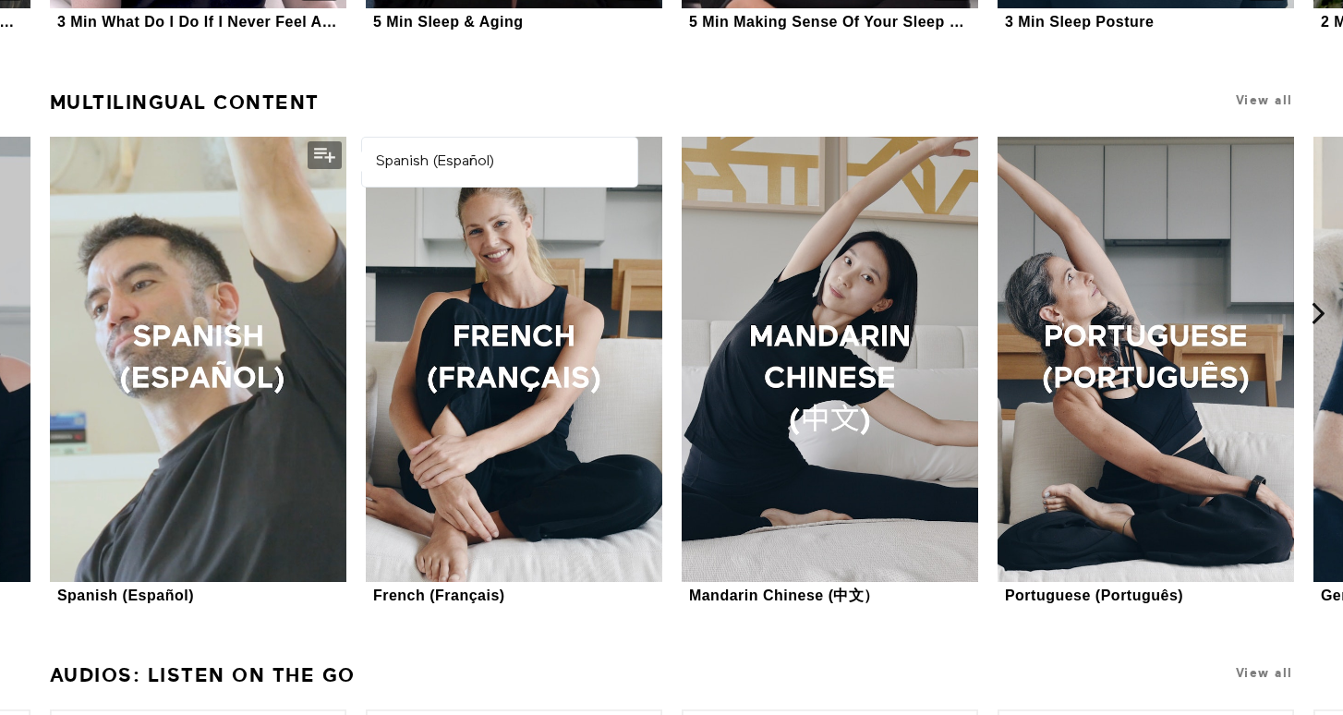
scroll to position [1805, 0]
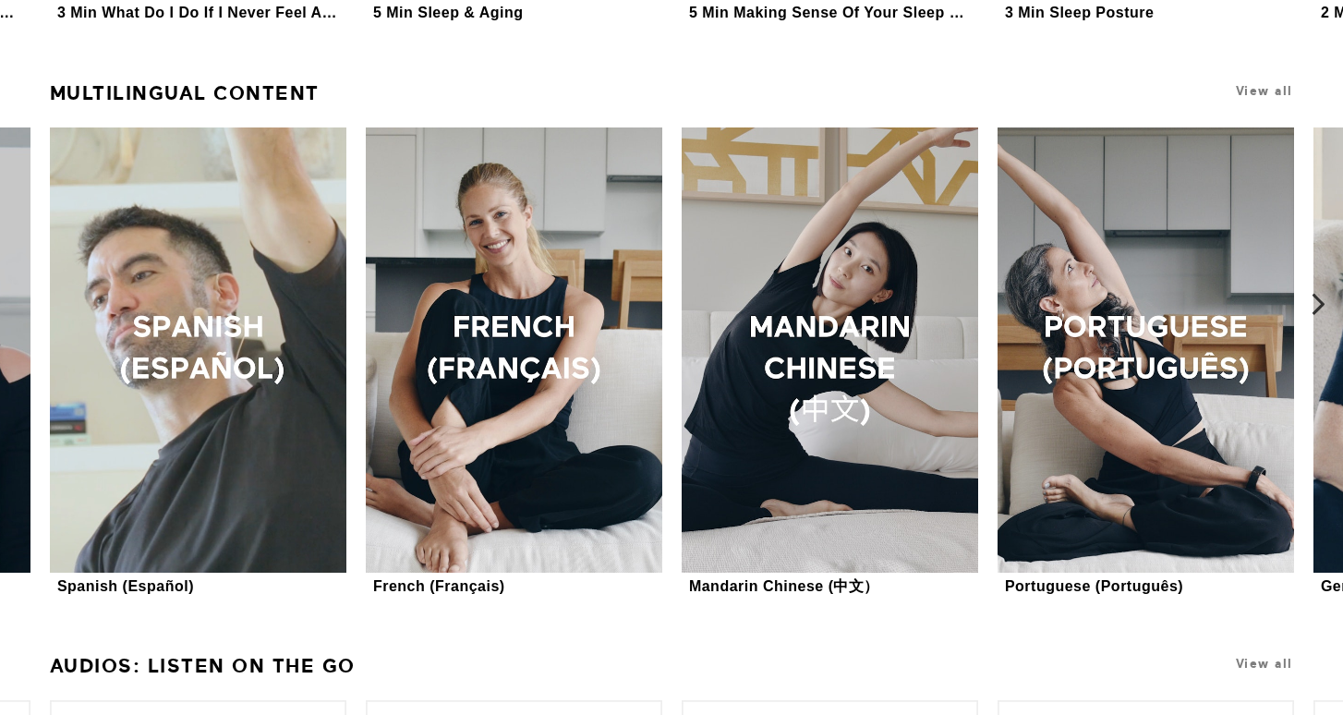
click at [1314, 301] on icon at bounding box center [1318, 304] width 23 height 23
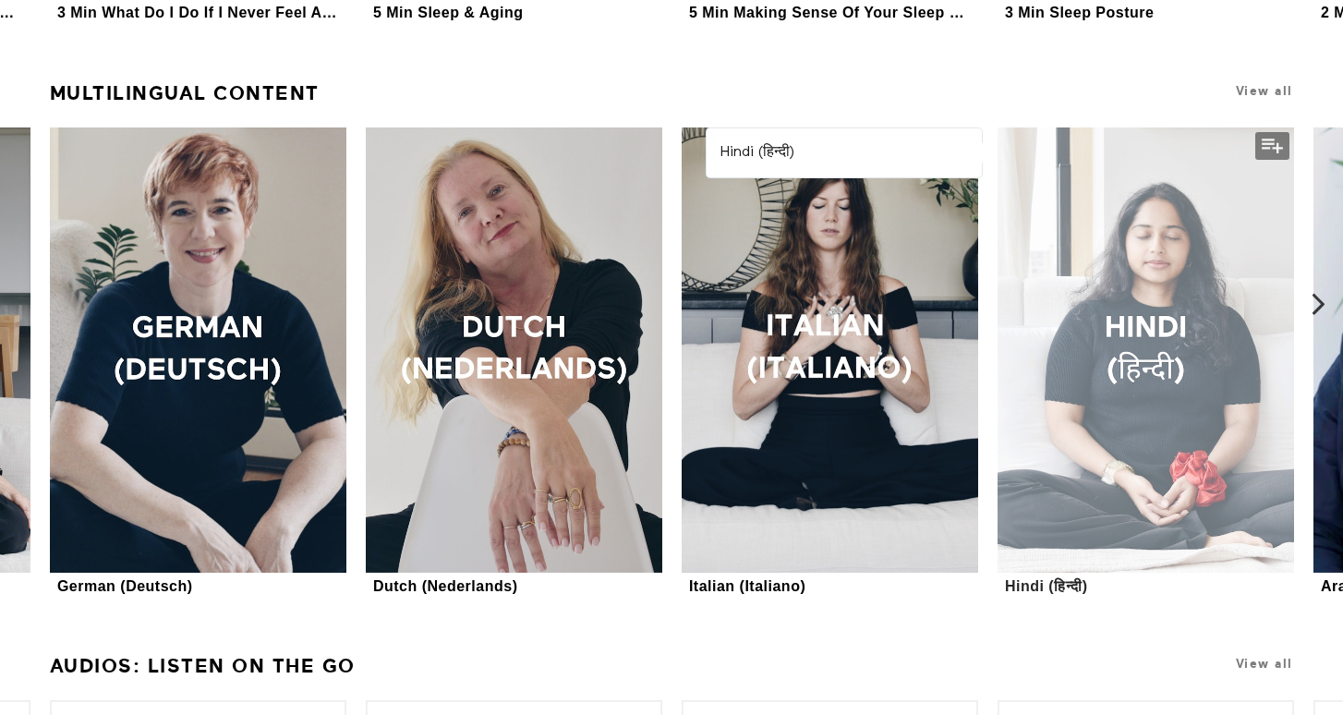
click at [1179, 332] on div at bounding box center [1146, 349] width 297 height 445
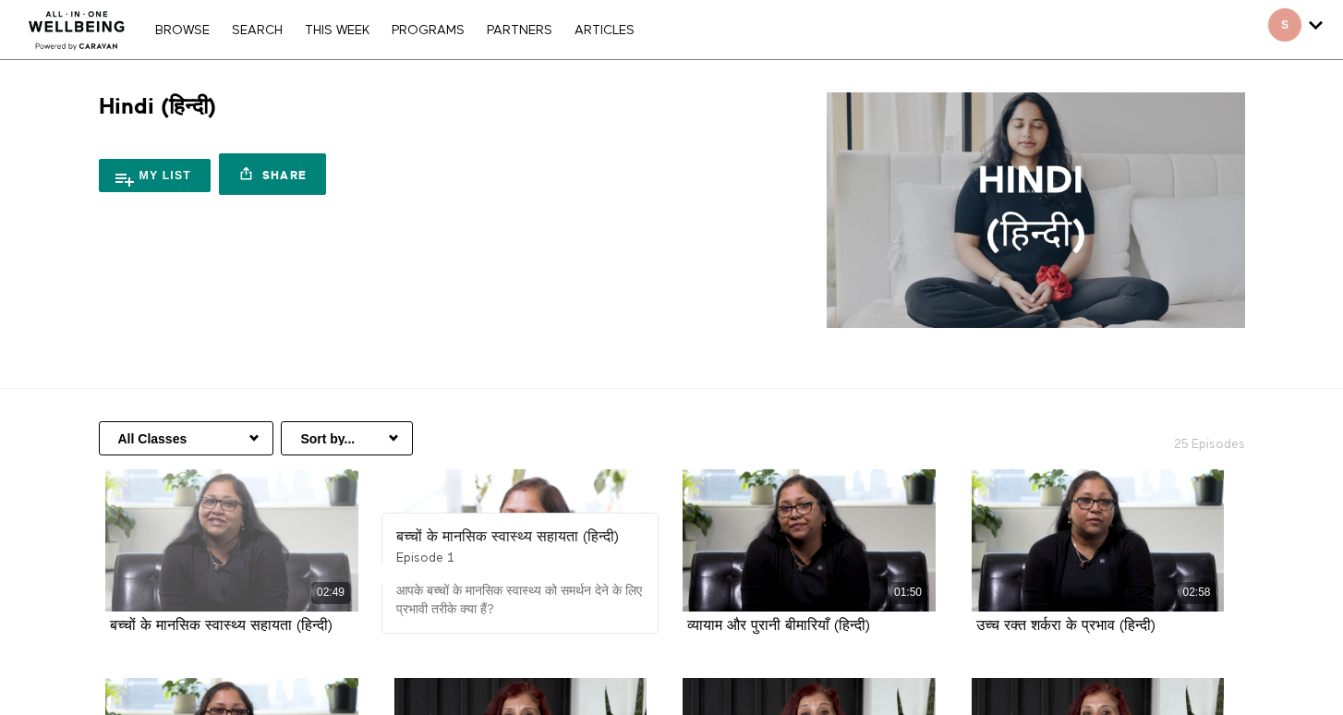
click at [265, 538] on div "02:49" at bounding box center [231, 540] width 253 height 142
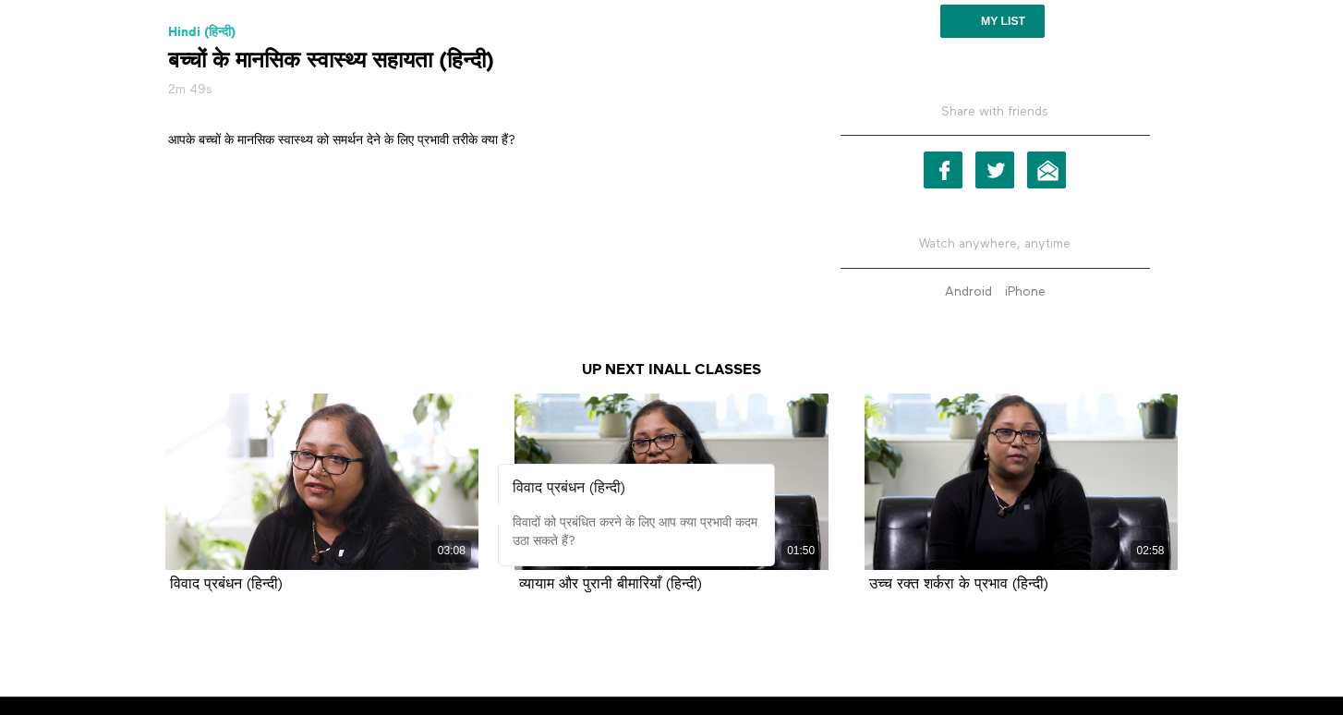
scroll to position [656, 0]
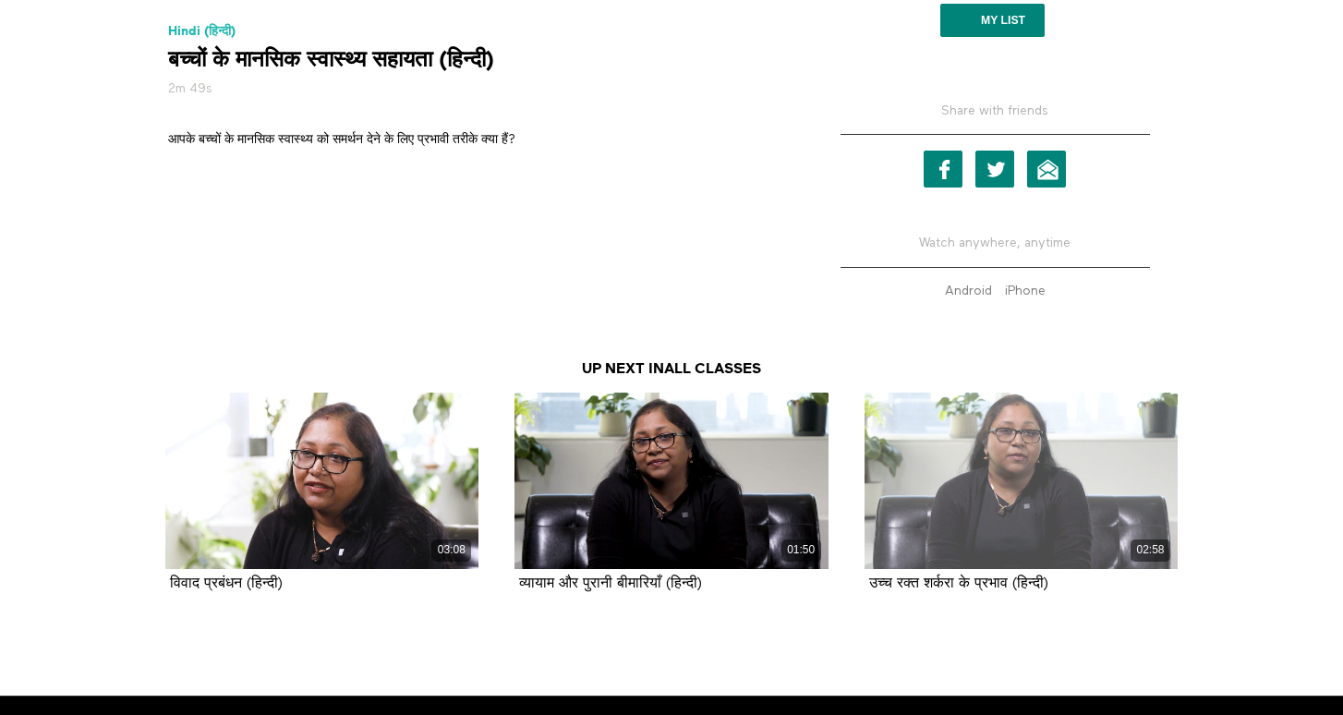
click at [964, 459] on div "02:58" at bounding box center [1021, 481] width 313 height 176
